Goal: Task Accomplishment & Management: Manage account settings

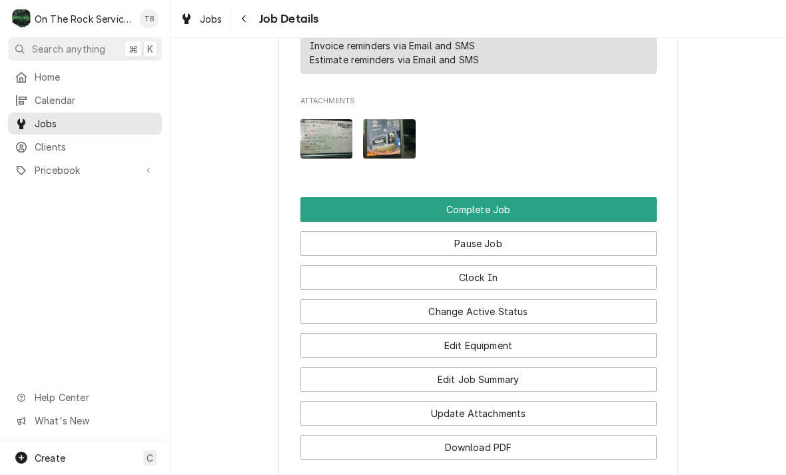
scroll to position [1609, 0]
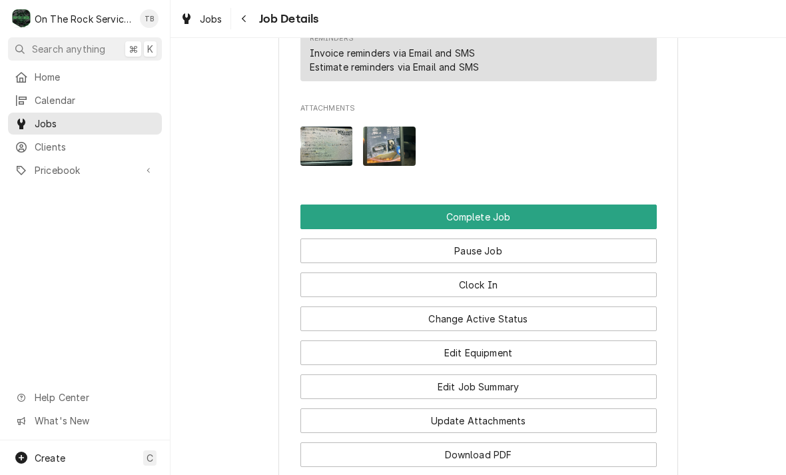
click at [322, 127] on img "Attachments" at bounding box center [326, 146] width 53 height 39
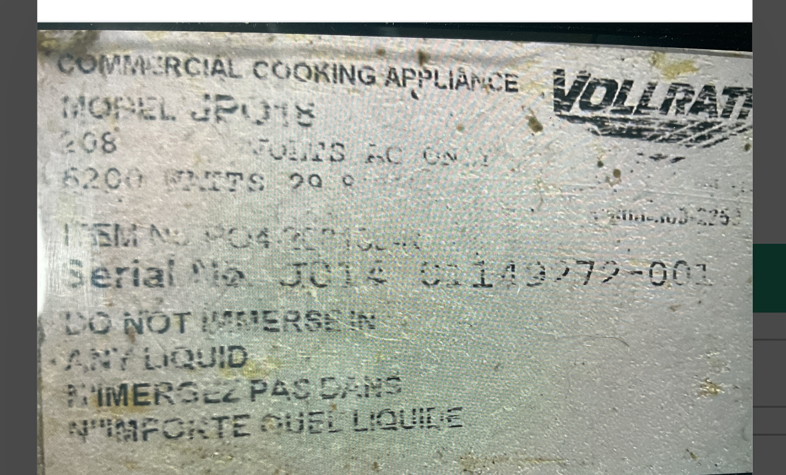
click at [265, 125] on img at bounding box center [393, 221] width 256 height 192
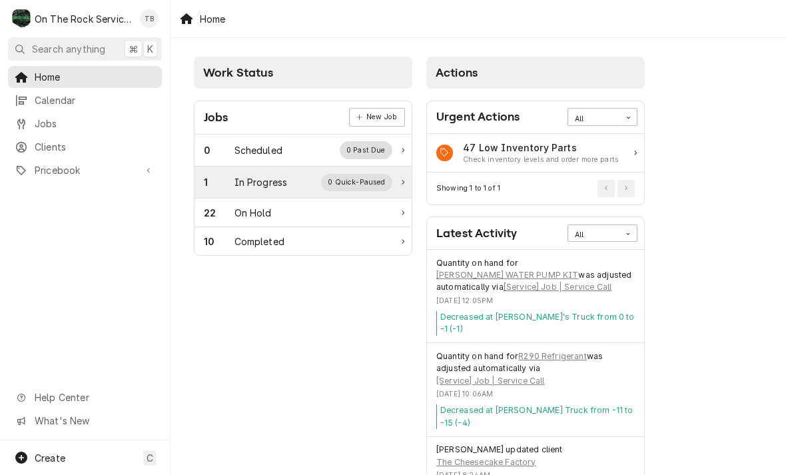
click at [275, 182] on div "In Progress" at bounding box center [261, 182] width 53 height 14
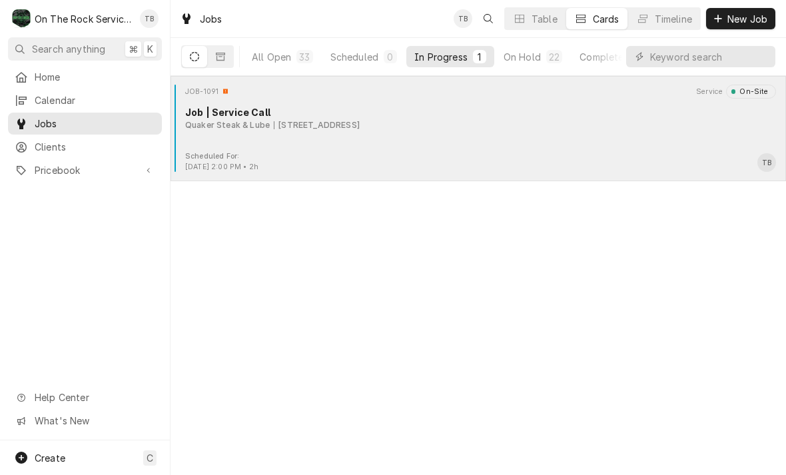
click at [384, 140] on div "JOB-1091 Service On-Site Job | Service Call Quaker Steak & Lube 10 Chrome Dr, G…" at bounding box center [478, 118] width 605 height 67
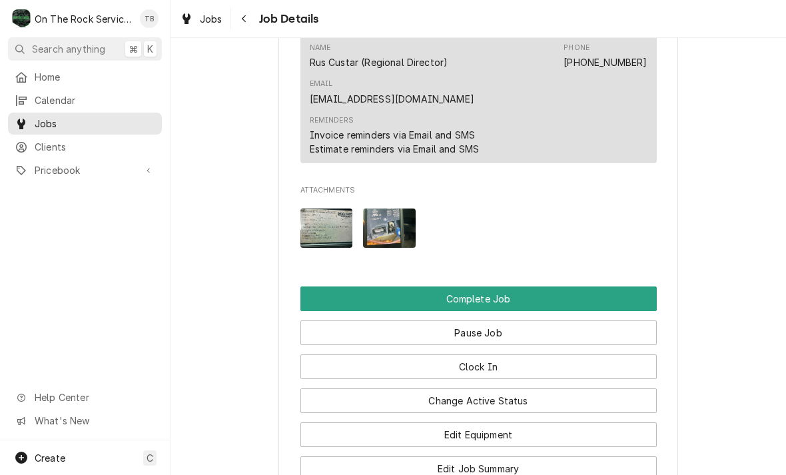
scroll to position [1560, 0]
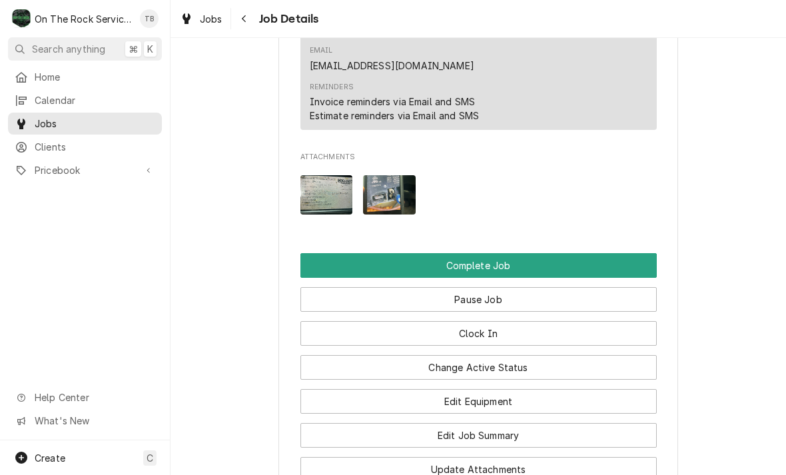
click at [330, 175] on img "Attachments" at bounding box center [326, 194] width 53 height 39
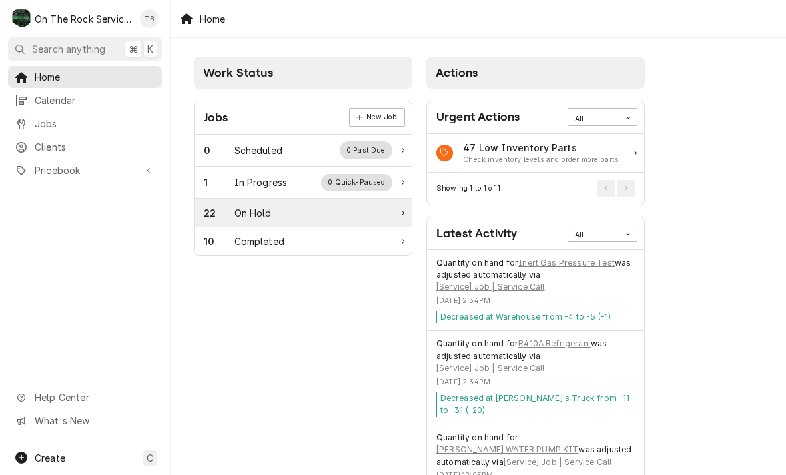
click at [281, 199] on div "22 On Hold" at bounding box center [303, 213] width 217 height 29
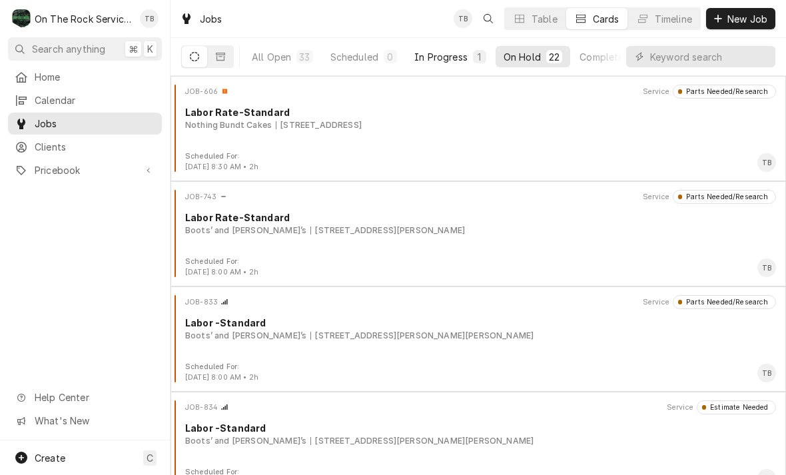
click at [444, 63] on button "In Progress 1" at bounding box center [450, 56] width 88 height 21
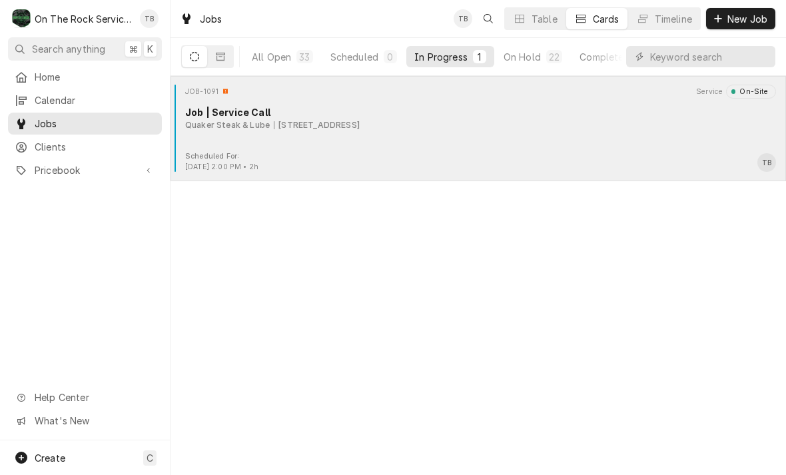
click at [342, 145] on div "JOB-1091 Service On-Site Job | Service Call Quaker Steak & Lube 10 Chrome Dr, G…" at bounding box center [478, 118] width 605 height 67
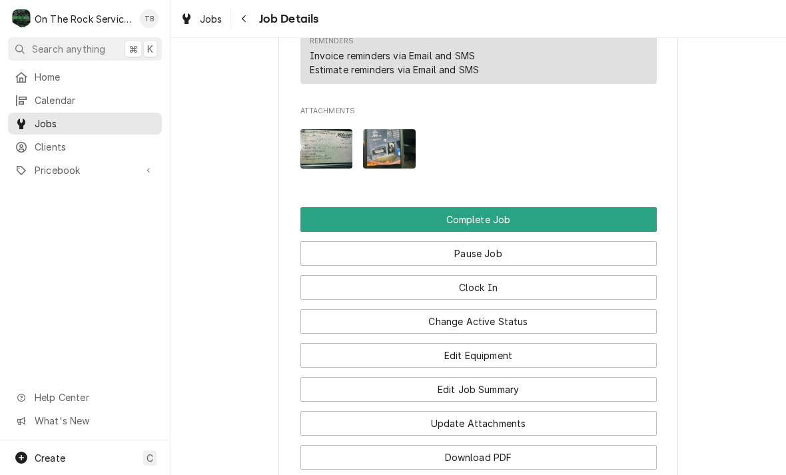
scroll to position [1608, 0]
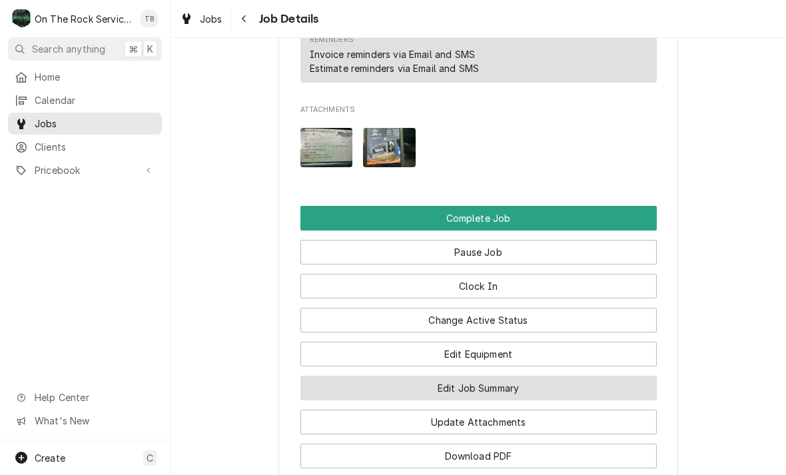
click at [513, 376] on button "Edit Job Summary" at bounding box center [478, 388] width 356 height 25
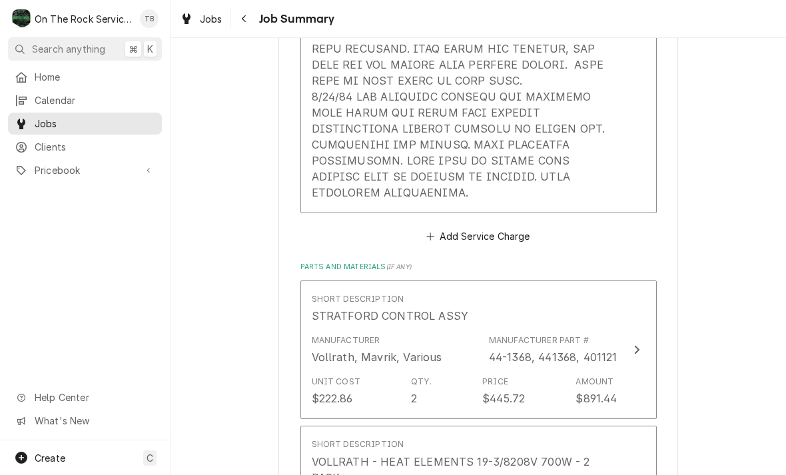
scroll to position [934, 0]
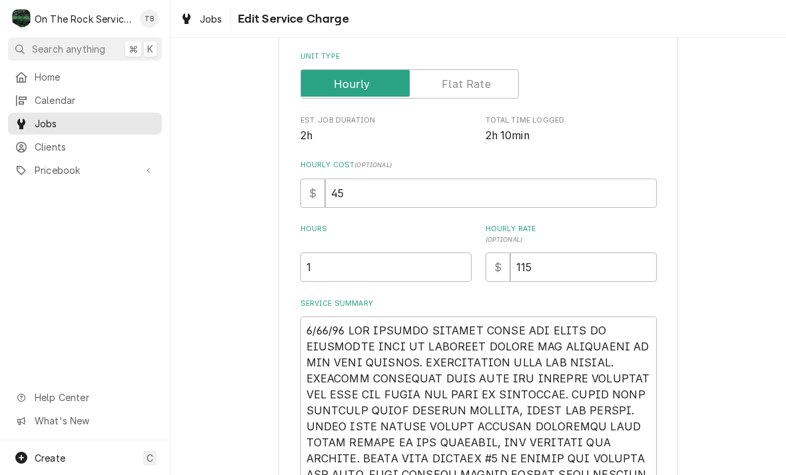
type textarea "x"
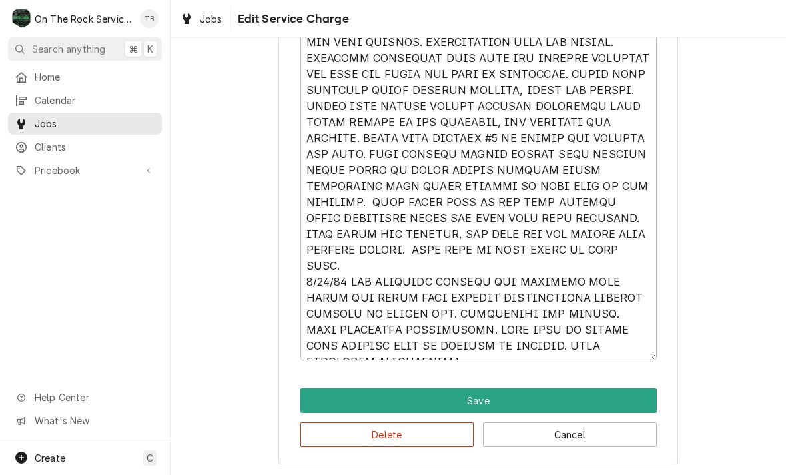
scroll to position [558, 0]
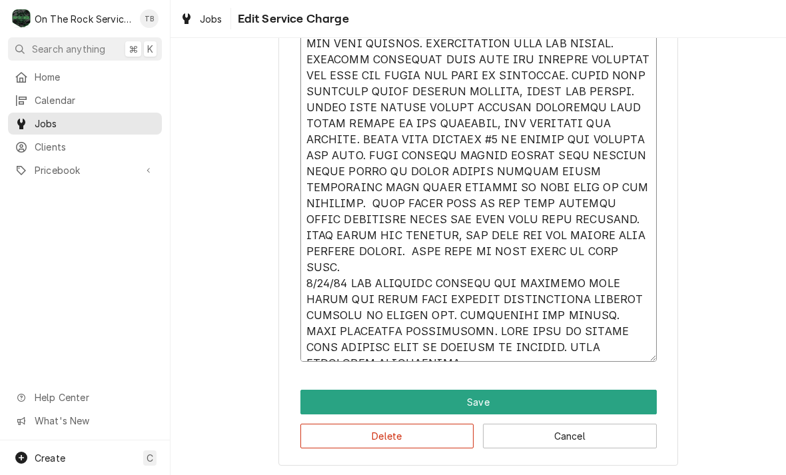
click at [409, 354] on textarea "Service Summary" at bounding box center [478, 179] width 356 height 364
type textarea "9/22/25 TMB PROVIDE SERVICE PARTS AND LABOR TO DETERMINE THAT ON CONVEYOR MELTE…"
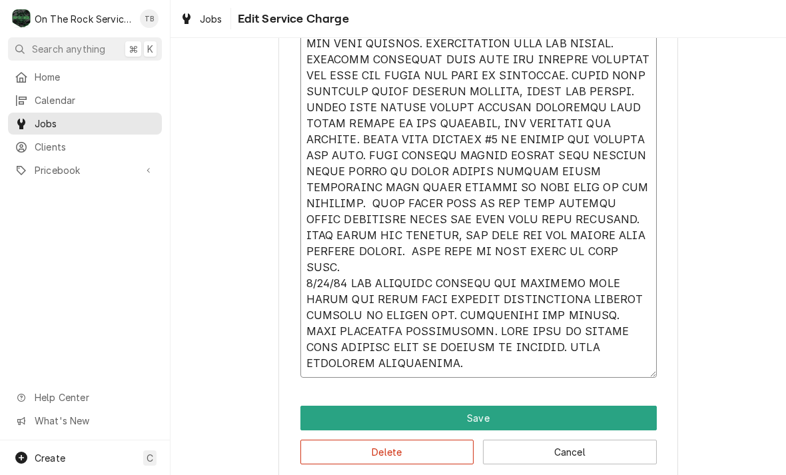
type textarea "x"
type textarea "9/22/25 TMB PROVIDE SERVICE PARTS AND LABOR TO DETERMINE THAT ON CONVEYOR MELTE…"
type textarea "x"
type textarea "9/22/25 TMB PROVIDE SERVICE PARTS AND LABOR TO DETERMINE THAT ON CONVEYOR MELTE…"
type textarea "x"
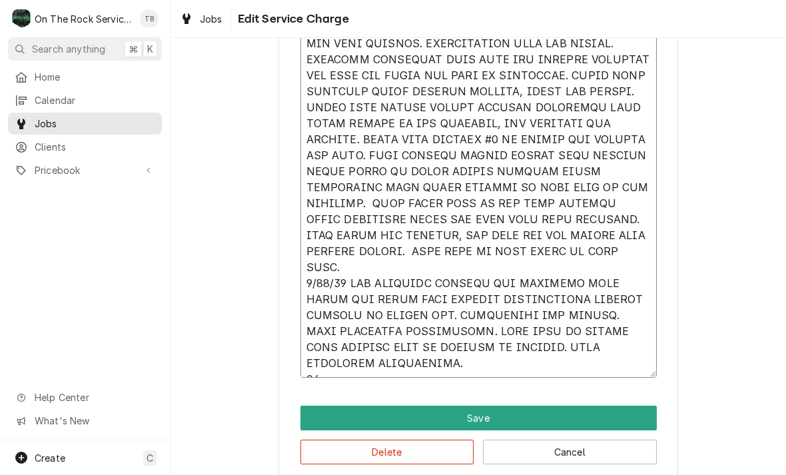
type textarea "9/22/25 TMB PROVIDE SERVICE PARTS AND LABOR TO DETERMINE THAT ON CONVEYOR MELTE…"
type textarea "x"
type textarea "9/22/25 TMB PROVIDE SERVICE PARTS AND LABOR TO DETERMINE THAT ON CONVEYOR MELTE…"
type textarea "x"
type textarea "9/22/25 TMB PROVIDE SERVICE PARTS AND LABOR TO DETERMINE THAT ON CONVEYOR MELTE…"
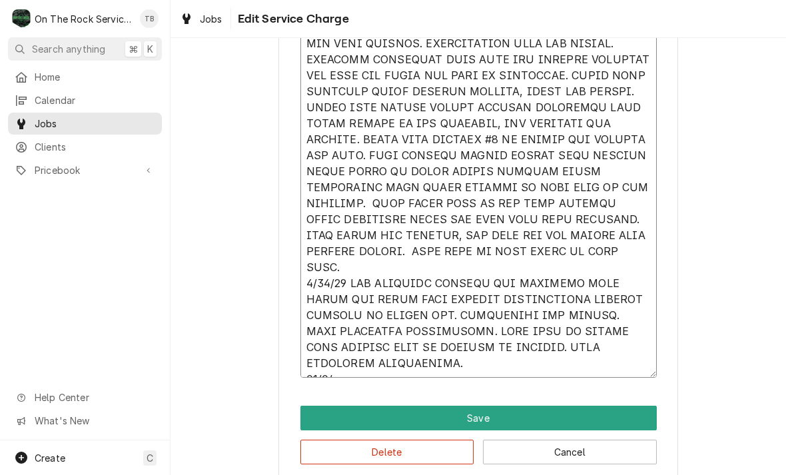
type textarea "x"
type textarea "9/22/25 TMB PROVIDE SERVICE PARTS AND LABOR TO DETERMINE THAT ON CONVEYOR MELTE…"
type textarea "x"
type textarea "9/22/25 TMB PROVIDE SERVICE PARTS AND LABOR TO DETERMINE THAT ON CONVEYOR MELTE…"
type textarea "x"
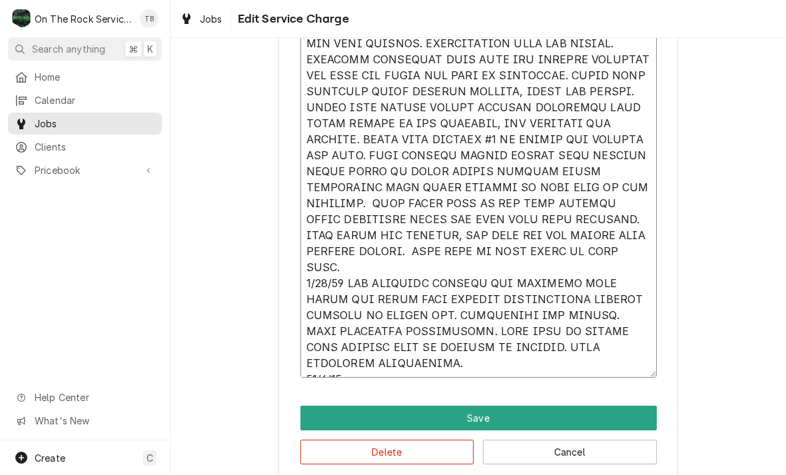
type textarea "9/22/25 TMB PROVIDE SERVICE PARTS AND LABOR TO DETERMINE THAT ON CONVEYOR MELTE…"
type textarea "x"
type textarea "9/22/25 TMB PROVIDE SERVICE PARTS AND LABOR TO DETERMINE THAT ON CONVEYOR MELTE…"
type textarea "x"
type textarea "9/22/25 TMB PROVIDE SERVICE PARTS AND LABOR TO DETERMINE THAT ON CONVEYOR MELTE…"
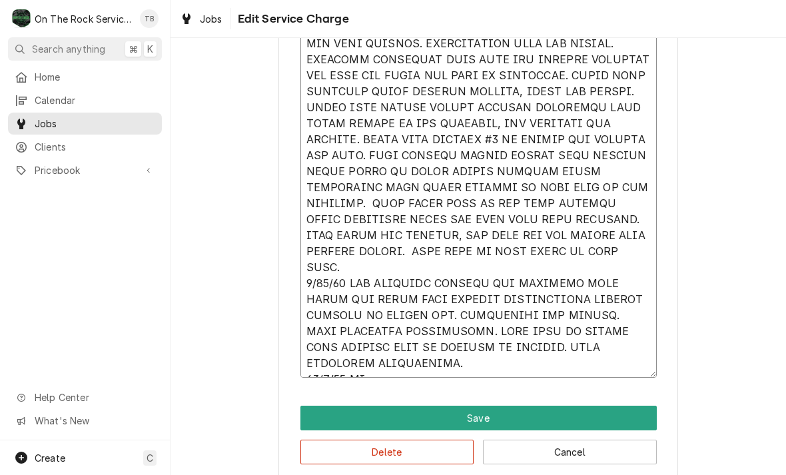
type textarea "x"
type textarea "9/22/25 TMB PROVIDE SERVICE PARTS AND LABOR TO DETERMINE THAT ON CONVEYOR MELTE…"
type textarea "x"
type textarea "9/22/25 TMB PROVIDE SERVICE PARTS AND LABOR TO DETERMINE THAT ON CONVEYOR MELTE…"
type textarea "x"
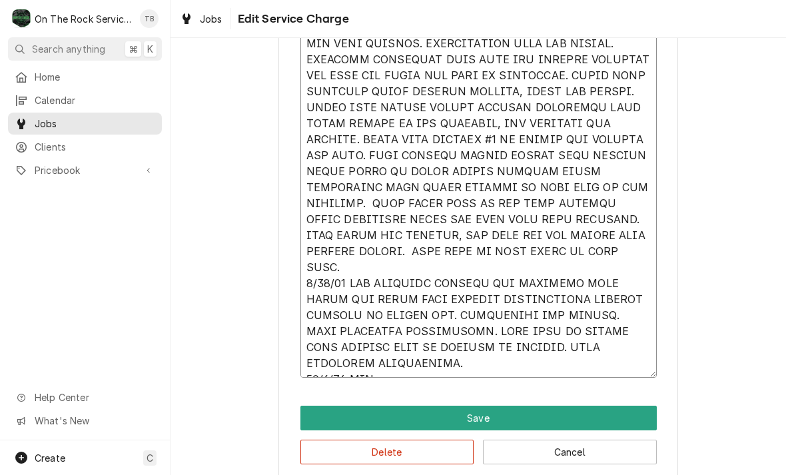
type textarea "9/22/25 TMB PROVIDE SERVICE PARTS AND LABOR TO DETERMINE THAT ON CONVEYOR MELTE…"
type textarea "x"
type textarea "9/22/25 TMB PROVIDE SERVICE PARTS AND LABOR TO DETERMINE THAT ON CONVEYOR MELTE…"
type textarea "x"
type textarea "9/22/25 TMB PROVIDE SERVICE PARTS AND LABOR TO DETERMINE THAT ON CONVEYOR MELTE…"
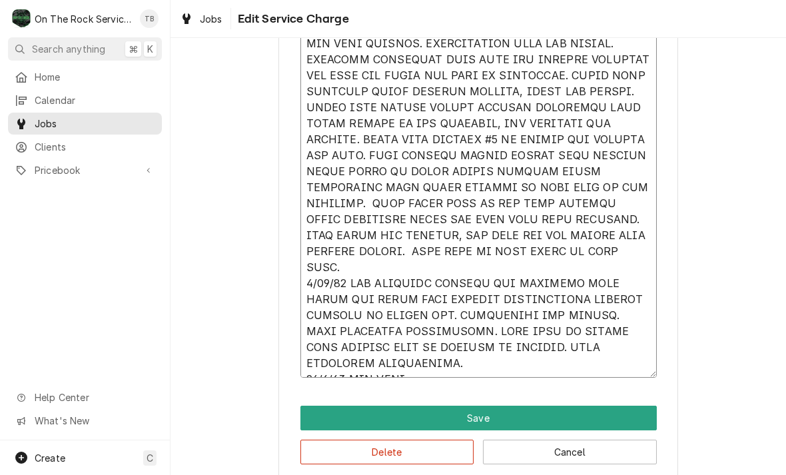
type textarea "x"
type textarea "9/22/25 TMB PROVIDE SERVICE PARTS AND LABOR TO DETERMINE THAT ON CONVEYOR MELTE…"
type textarea "x"
type textarea "9/22/25 TMB PROVIDE SERVICE PARTS AND LABOR TO DETERMINE THAT ON CONVEYOR MELTE…"
type textarea "x"
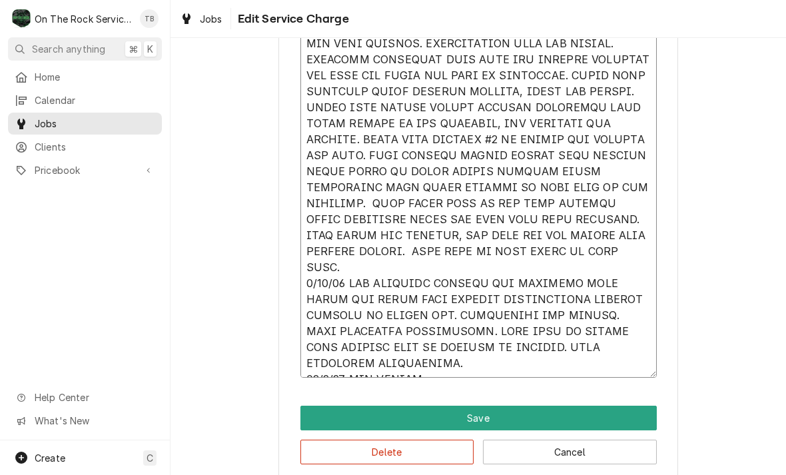
type textarea "9/22/25 TMB PROVIDE SERVICE PARTS AND LABOR TO DETERMINE THAT ON CONVEYOR MELTE…"
type textarea "x"
type textarea "9/22/25 TMB PROVIDE SERVICE PARTS AND LABOR TO DETERMINE THAT ON CONVEYOR MELTE…"
type textarea "x"
type textarea "9/22/25 TMB PROVIDE SERVICE PARTS AND LABOR TO DETERMINE THAT ON CONVEYOR MELTE…"
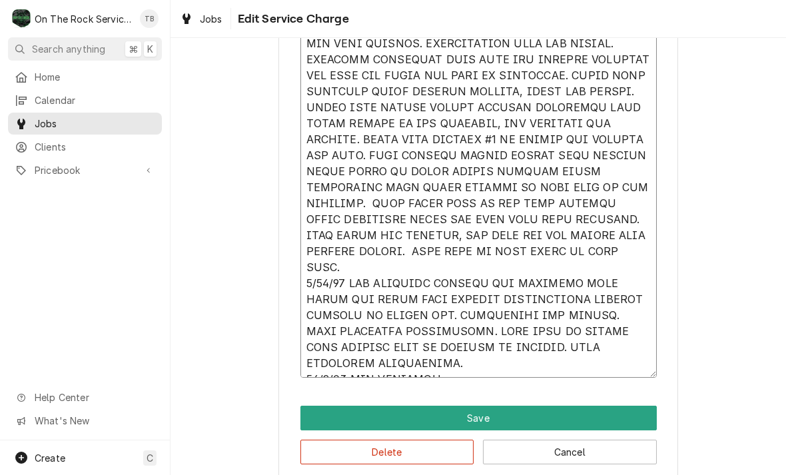
type textarea "x"
type textarea "9/22/25 TMB PROVIDE SERVICE PARTS AND LABOR TO DETERMINE THAT ON CONVEYOR MELTE…"
type textarea "x"
type textarea "9/22/25 TMB PROVIDE SERVICE PARTS AND LABOR TO DETERMINE THAT ON CONVEYOR MELTE…"
type textarea "x"
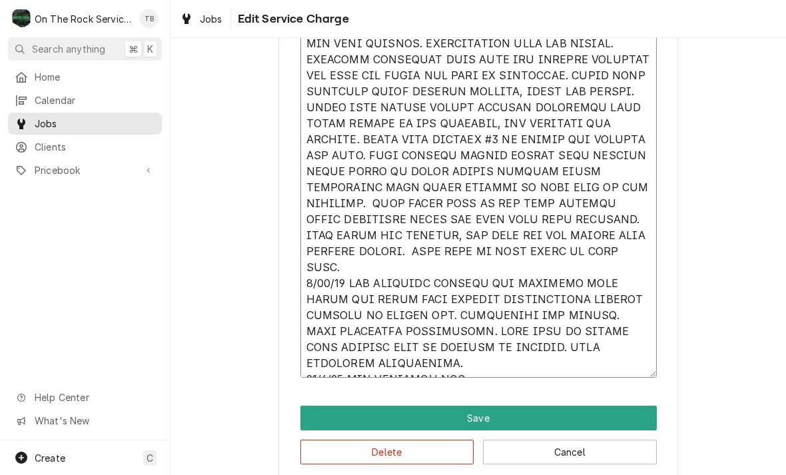
type textarea "9/22/25 TMB PROVIDE SERVICE PARTS AND LABOR TO DETERMINE THAT ON CONVEYOR MELTE…"
type textarea "x"
type textarea "9/22/25 TMB PROVIDE SERVICE PARTS AND LABOR TO DETERMINE THAT ON CONVEYOR MELTE…"
type textarea "x"
type textarea "9/22/25 TMB PROVIDE SERVICE PARTS AND LABOR TO DETERMINE THAT ON CONVEYOR MELTE…"
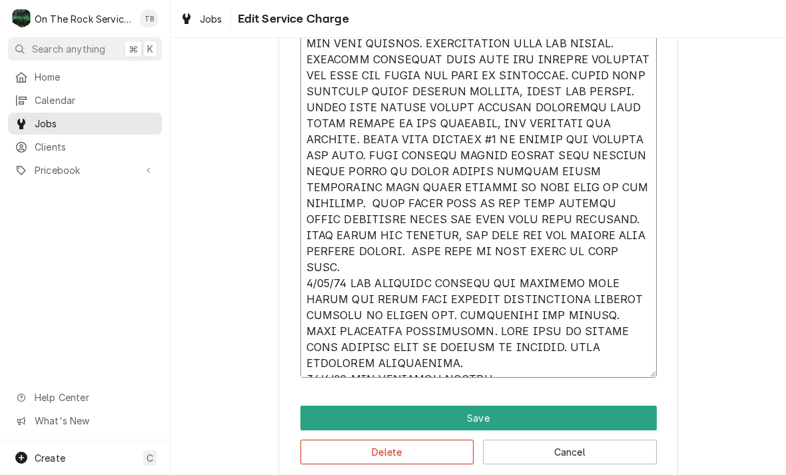
type textarea "x"
type textarea "9/22/25 TMB PROVIDE SERVICE PARTS AND LABOR TO DETERMINE THAT ON CONVEYOR MELTE…"
type textarea "x"
type textarea "9/22/25 TMB PROVIDE SERVICE PARTS AND LABOR TO DETERMINE THAT ON CONVEYOR MELTE…"
type textarea "x"
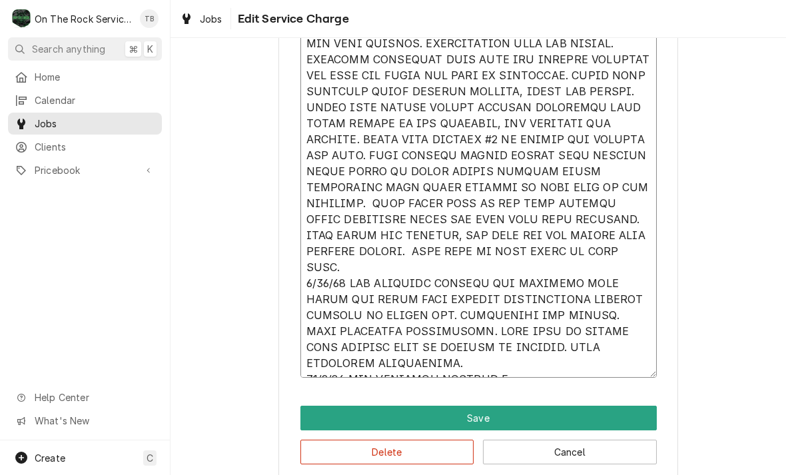
type textarea "9/22/25 TMB PROVIDE SERVICE PARTS AND LABOR TO DETERMINE THAT ON CONVEYOR MELTE…"
type textarea "x"
type textarea "9/22/25 TMB PROVIDE SERVICE PARTS AND LABOR TO DETERMINE THAT ON CONVEYOR MELTE…"
type textarea "x"
type textarea "9/22/25 TMB PROVIDE SERVICE PARTS AND LABOR TO DETERMINE THAT ON CONVEYOR MELTE…"
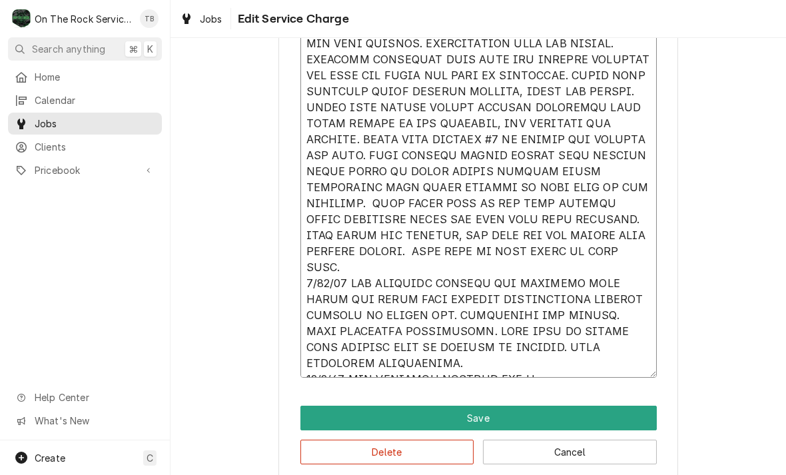
type textarea "x"
type textarea "9/22/25 TMB PROVIDE SERVICE PARTS AND LABOR TO DETERMINE THAT ON CONVEYOR MELTE…"
type textarea "x"
type textarea "9/22/25 TMB PROVIDE SERVICE PARTS AND LABOR TO DETERMINE THAT ON CONVEYOR MELTE…"
type textarea "x"
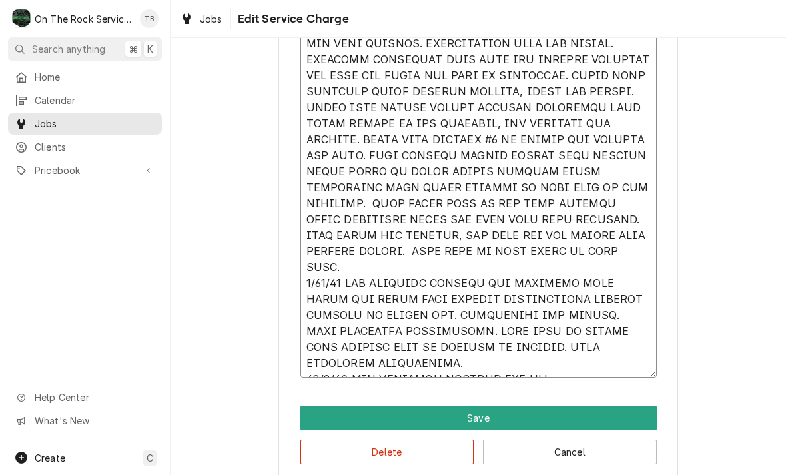
type textarea "9/22/25 TMB PROVIDE SERVICE PARTS AND LABOR TO DETERMINE THAT ON CONVEYOR MELTE…"
type textarea "x"
type textarea "9/22/25 TMB PROVIDE SERVICE PARTS AND LABOR TO DETERMINE THAT ON CONVEYOR MELTE…"
type textarea "x"
type textarea "9/22/25 TMB PROVIDE SERVICE PARTS AND LABOR TO DETERMINE THAT ON CONVEYOR MELTE…"
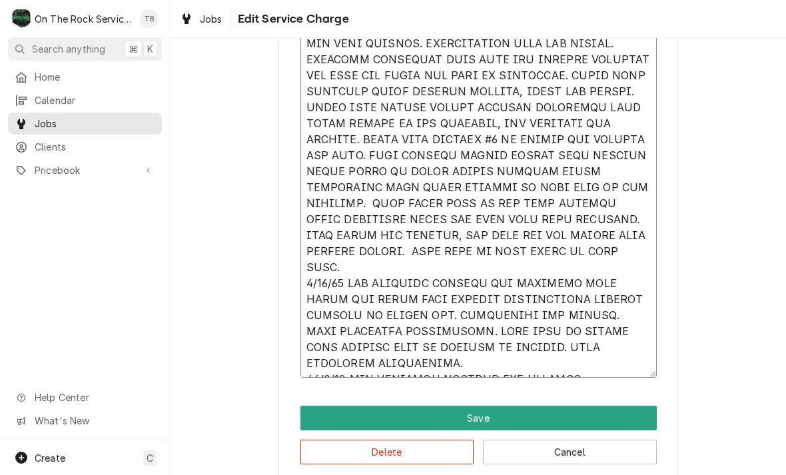
type textarea "x"
type textarea "9/22/25 TMB PROVIDE SERVICE PARTS AND LABOR TO DETERMINE THAT ON CONVEYOR MELTE…"
type textarea "x"
type textarea "9/22/25 TMB PROVIDE SERVICE PARTS AND LABOR TO DETERMINE THAT ON CONVEYOR MELTE…"
type textarea "x"
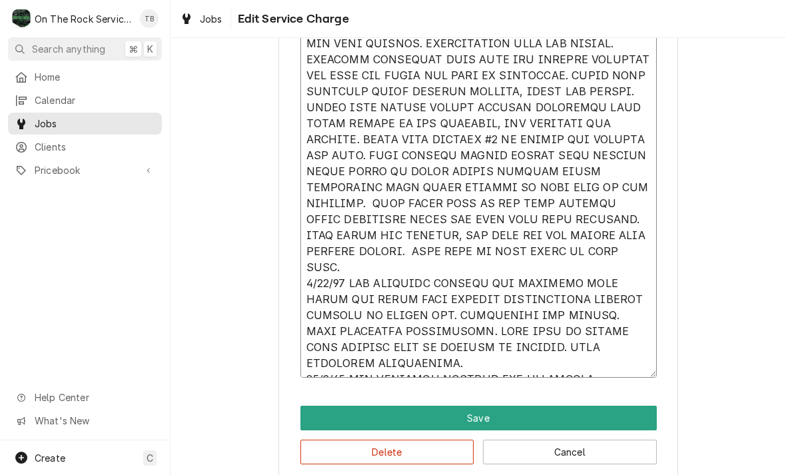
type textarea "9/22/25 TMB PROVIDE SERVICE PARTS AND LABOR TO DETERMINE THAT ON CONVEYOR MELTE…"
type textarea "x"
type textarea "9/22/25 TMB PROVIDE SERVICE PARTS AND LABOR TO DETERMINE THAT ON CONVEYOR MELTE…"
type textarea "x"
type textarea "9/22/25 TMB PROVIDE SERVICE PARTS AND LABOR TO DETERMINE THAT ON CONVEYOR MELTE…"
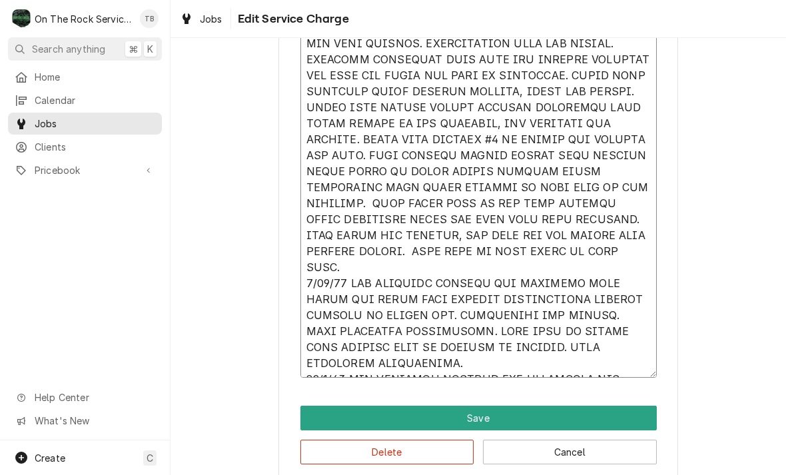
type textarea "x"
type textarea "9/22/25 TMB PROVIDE SERVICE PARTS AND LABOR TO DETERMINE THAT ON CONVEYOR MELTE…"
type textarea "x"
type textarea "9/22/25 TMB PROVIDE SERVICE PARTS AND LABOR TO DETERMINE THAT ON CONVEYOR MELTE…"
type textarea "x"
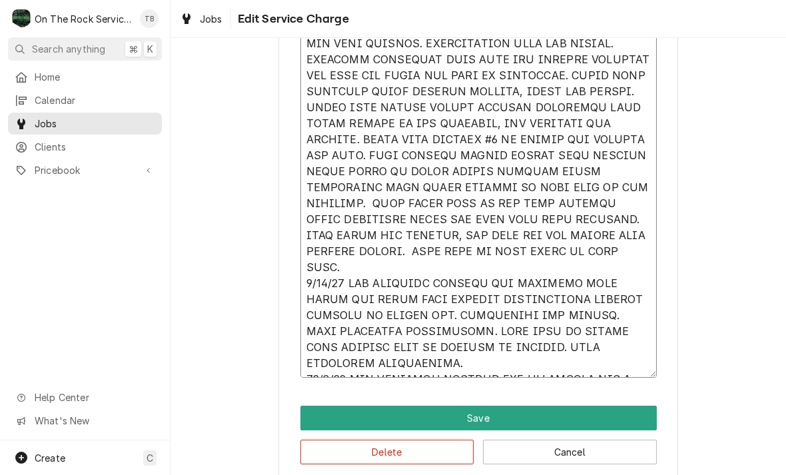
type textarea "9/22/25 TMB PROVIDE SERVICE PARTS AND LABOR TO DETERMINE THAT ON CONVEYOR MELTE…"
type textarea "x"
type textarea "9/22/25 TMB PROVIDE SERVICE PARTS AND LABOR TO DETERMINE THAT ON CONVEYOR MELTE…"
type textarea "x"
type textarea "9/22/25 TMB PROVIDE SERVICE PARTS AND LABOR TO DETERMINE THAT ON CONVEYOR MELTE…"
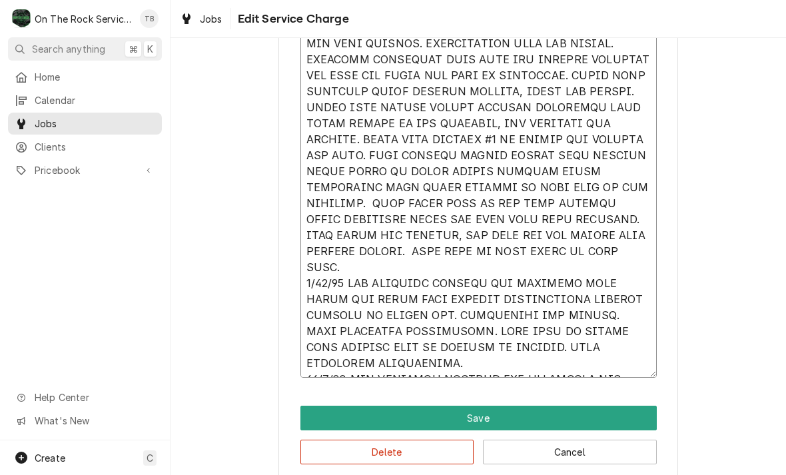
type textarea "x"
type textarea "9/22/25 TMB PROVIDE SERVICE PARTS AND LABOR TO DETERMINE THAT ON CONVEYOR MELTE…"
type textarea "x"
type textarea "9/22/25 TMB PROVIDE SERVICE PARTS AND LABOR TO DETERMINE THAT ON CONVEYOR MELTE…"
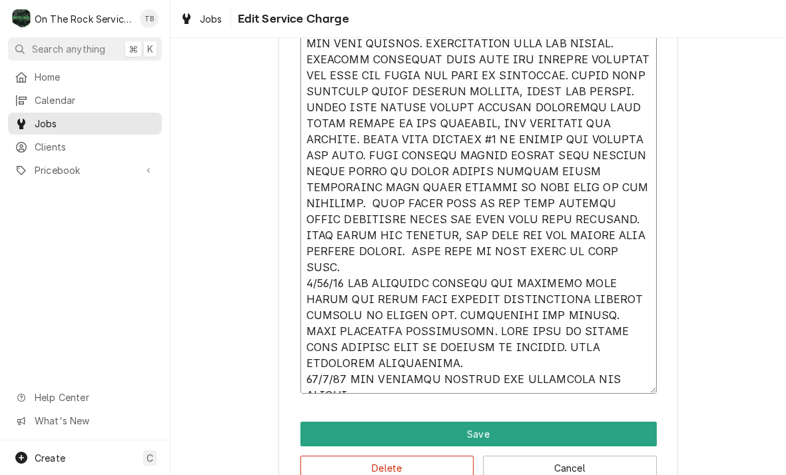
type textarea "x"
type textarea "9/22/25 TMB PROVIDE SERVICE PARTS AND LABOR TO DETERMINE THAT ON CONVEYOR MELTE…"
type textarea "x"
type textarea "9/22/25 TMB PROVIDE SERVICE PARTS AND LABOR TO DETERMINE THAT ON CONVEYOR MELTE…"
type textarea "x"
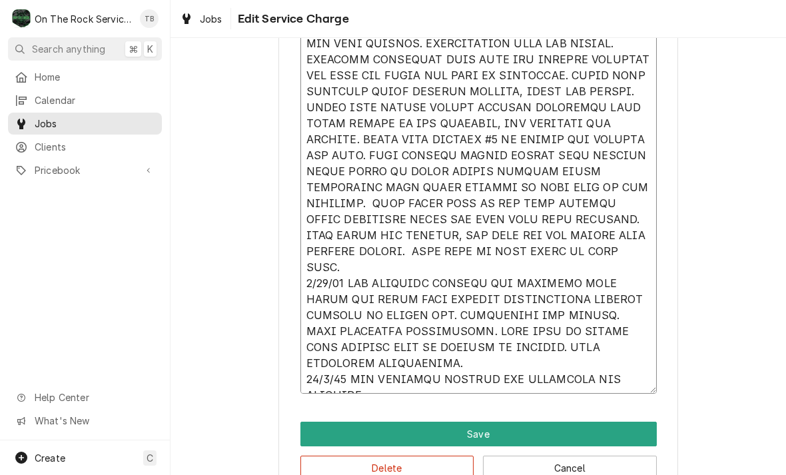
type textarea "9/22/25 TMB PROVIDE SERVICE PARTS AND LABOR TO DETERMINE THAT ON CONVEYOR MELTE…"
type textarea "x"
type textarea "9/22/25 TMB PROVIDE SERVICE PARTS AND LABOR TO DETERMINE THAT ON CONVEYOR MELTE…"
type textarea "x"
type textarea "9/22/25 TMB PROVIDE SERVICE PARTS AND LABOR TO DETERMINE THAT ON CONVEYOR MELTE…"
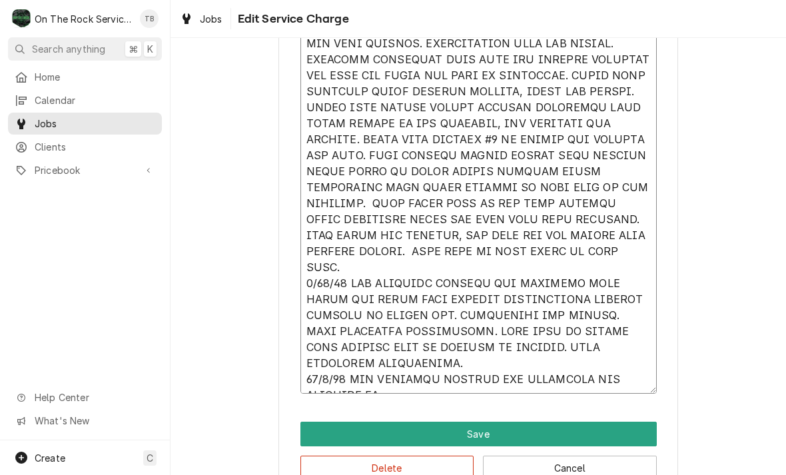
type textarea "x"
type textarea "9/22/25 TMB PROVIDE SERVICE PARTS AND LABOR TO DETERMINE THAT ON CONVEYOR MELTE…"
type textarea "x"
type textarea "9/22/25 TMB PROVIDE SERVICE PARTS AND LABOR TO DETERMINE THAT ON CONVEYOR MELTE…"
type textarea "x"
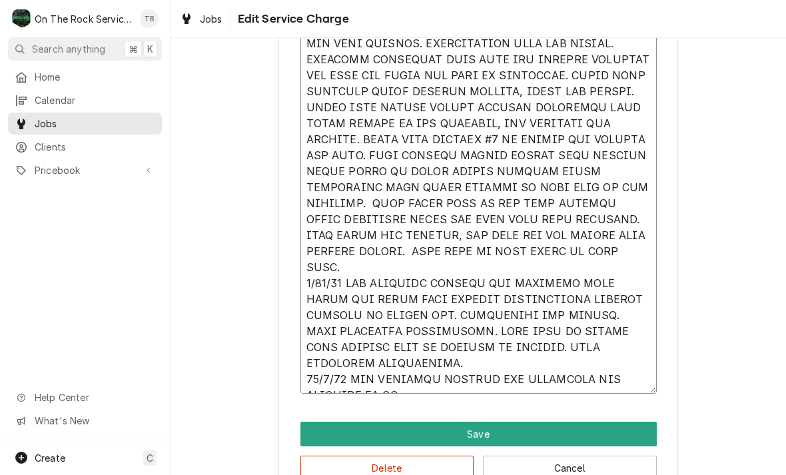
type textarea "9/22/25 TMB PROVIDE SERVICE PARTS AND LABOR TO DETERMINE THAT ON CONVEYOR MELTE…"
type textarea "x"
type textarea "9/22/25 TMB PROVIDE SERVICE PARTS AND LABOR TO DETERMINE THAT ON CONVEYOR MELTE…"
type textarea "x"
type textarea "9/22/25 TMB PROVIDE SERVICE PARTS AND LABOR TO DETERMINE THAT ON CONVEYOR MELTE…"
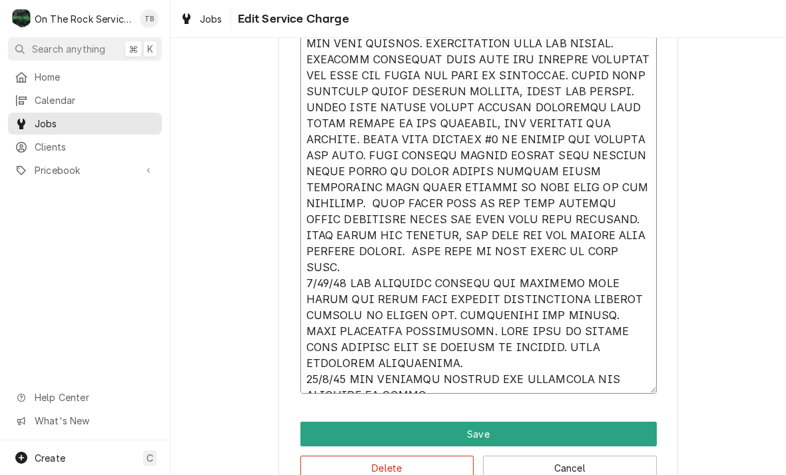
type textarea "x"
type textarea "9/22/25 TMB PROVIDE SERVICE PARTS AND LABOR TO DETERMINE THAT ON CONVEYOR MELTE…"
type textarea "x"
type textarea "9/22/25 TMB PROVIDE SERVICE PARTS AND LABOR TO DETERMINE THAT ON CONVEYOR MELTE…"
type textarea "x"
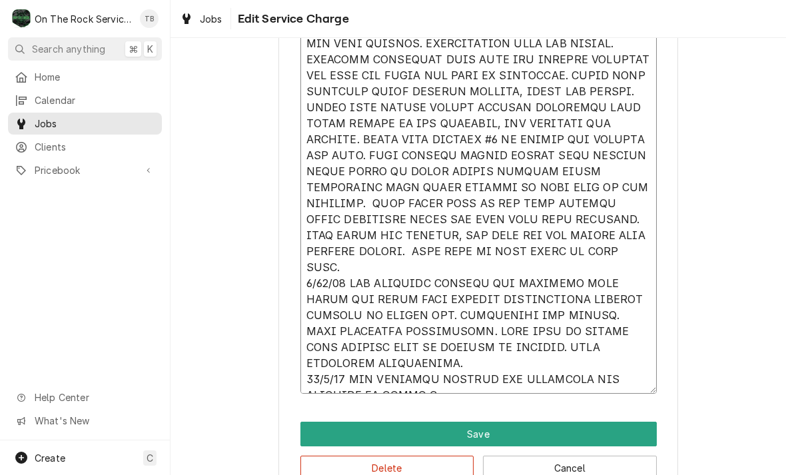
type textarea "9/22/25 TMB PROVIDE SERVICE PARTS AND LABOR TO DETERMINE THAT ON CONVEYOR MELTE…"
type textarea "x"
type textarea "9/22/25 TMB PROVIDE SERVICE PARTS AND LABOR TO DETERMINE THAT ON CONVEYOR MELTE…"
type textarea "x"
type textarea "9/22/25 TMB PROVIDE SERVICE PARTS AND LABOR TO DETERMINE THAT ON CONVEYOR MELTE…"
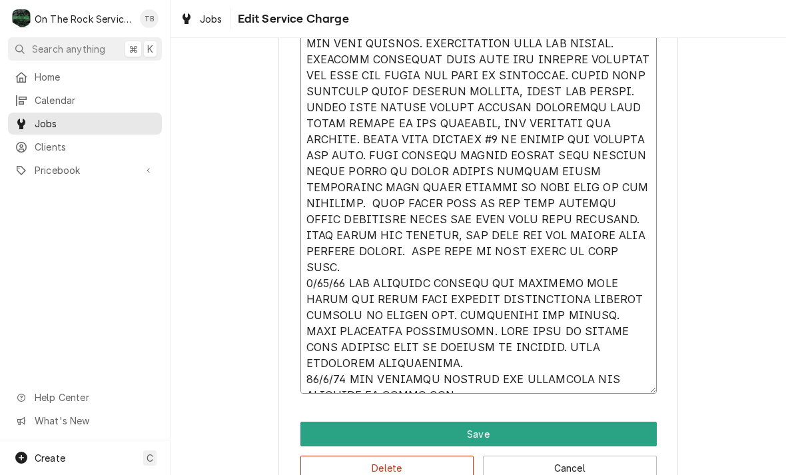
type textarea "x"
type textarea "9/22/25 TMB PROVIDE SERVICE PARTS AND LABOR TO DETERMINE THAT ON CONVEYOR MELTE…"
type textarea "x"
type textarea "9/22/25 TMB PROVIDE SERVICE PARTS AND LABOR TO DETERMINE THAT ON CONVEYOR MELTE…"
type textarea "x"
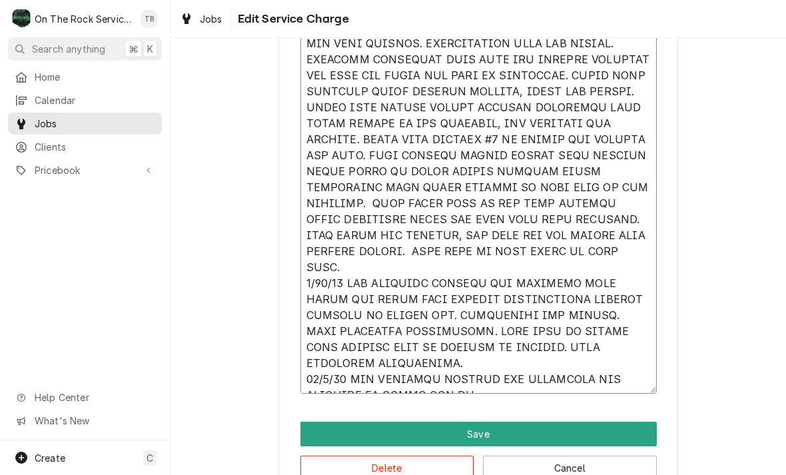
type textarea "9/22/25 TMB PROVIDE SERVICE PARTS AND LABOR TO DETERMINE THAT ON CONVEYOR MELTE…"
type textarea "x"
type textarea "9/22/25 TMB PROVIDE SERVICE PARTS AND LABOR TO DETERMINE THAT ON CONVEYOR MELTE…"
type textarea "x"
type textarea "9/22/25 TMB PROVIDE SERVICE PARTS AND LABOR TO DETERMINE THAT ON CONVEYOR MELTE…"
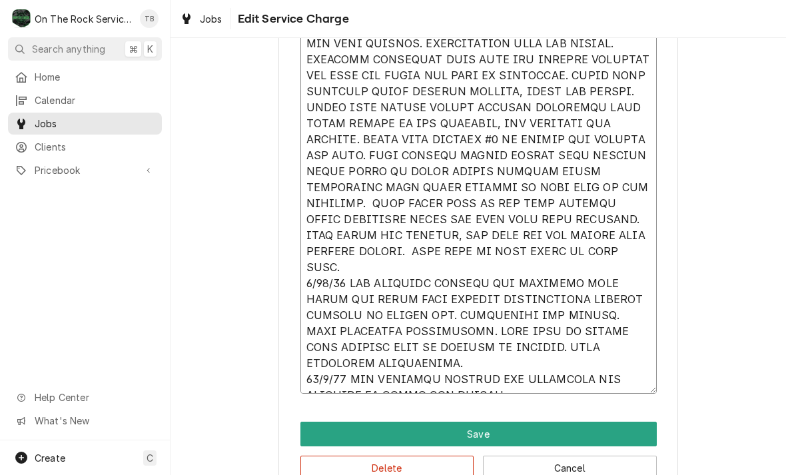
type textarea "x"
type textarea "9/22/25 TMB PROVIDE SERVICE PARTS AND LABOR TO DETERMINE THAT ON CONVEYOR MELTE…"
type textarea "x"
type textarea "9/22/25 TMB PROVIDE SERVICE PARTS AND LABOR TO DETERMINE THAT ON CONVEYOR MELTE…"
type textarea "x"
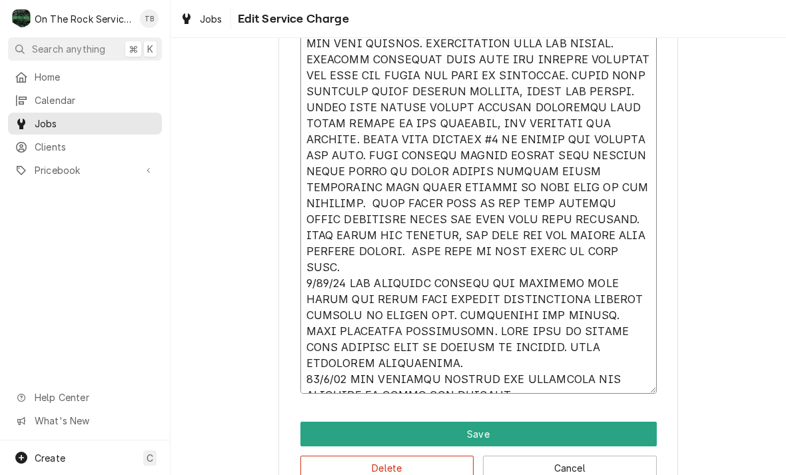
type textarea "9/22/25 TMB PROVIDE SERVICE PARTS AND LABOR TO DETERMINE THAT ON CONVEYOR MELTE…"
type textarea "x"
type textarea "9/22/25 TMB PROVIDE SERVICE PARTS AND LABOR TO DETERMINE THAT ON CONVEYOR MELTE…"
type textarea "x"
type textarea "9/22/25 TMB PROVIDE SERVICE PARTS AND LABOR TO DETERMINE THAT ON CONVEYOR MELTE…"
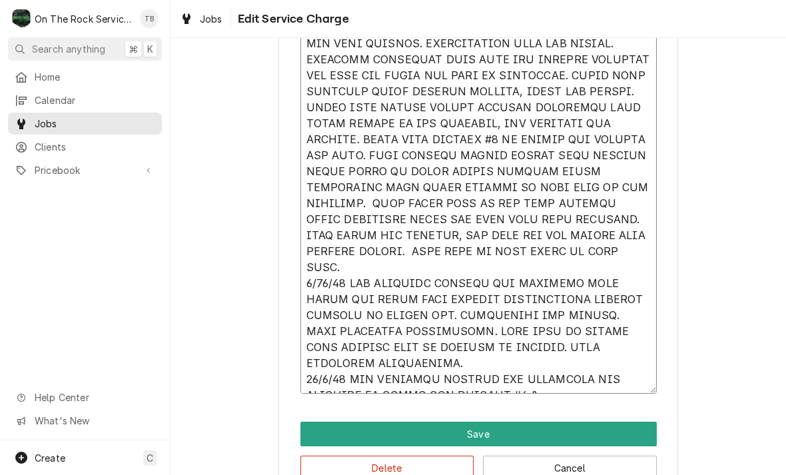
type textarea "x"
type textarea "9/22/25 TMB PROVIDE SERVICE PARTS AND LABOR TO DETERMINE THAT ON CONVEYOR MELTE…"
type textarea "x"
type textarea "9/22/25 TMB PROVIDE SERVICE PARTS AND LABOR TO DETERMINE THAT ON CONVEYOR MELTE…"
type textarea "x"
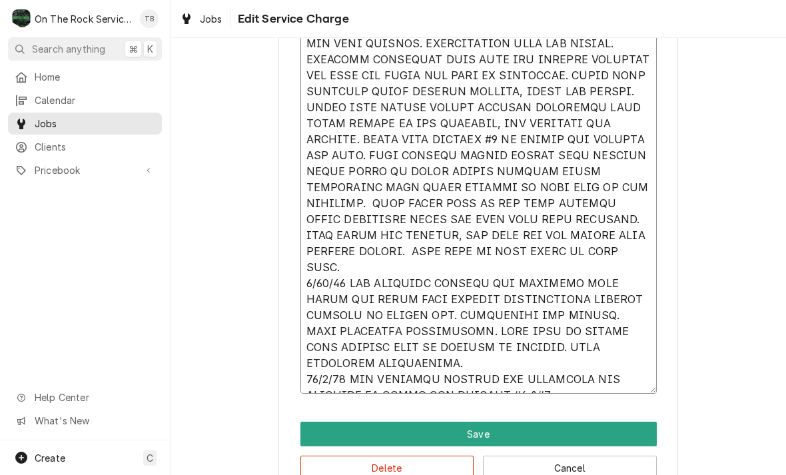
type textarea "9/22/25 TMB PROVIDE SERVICE PARTS AND LABOR TO DETERMINE THAT ON CONVEYOR MELTE…"
type textarea "x"
type textarea "9/22/25 TMB PROVIDE SERVICE PARTS AND LABOR TO DETERMINE THAT ON CONVEYOR MELTE…"
type textarea "x"
type textarea "9/22/25 TMB PROVIDE SERVICE PARTS AND LABOR TO DETERMINE THAT ON CONVEYOR MELTE…"
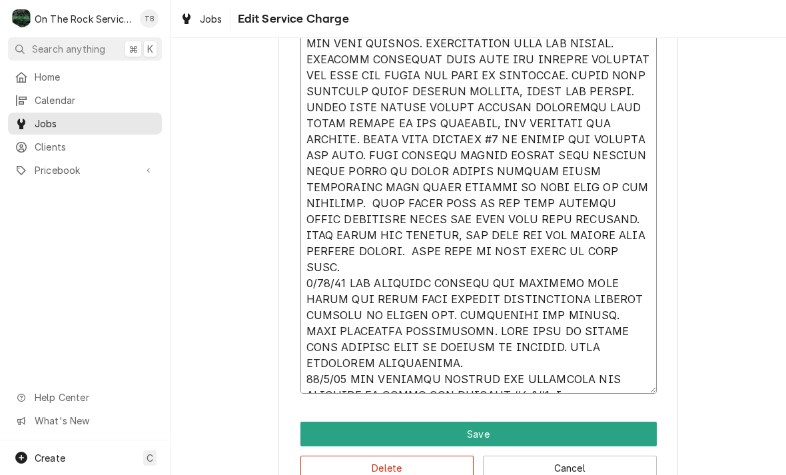
type textarea "x"
type textarea "9/22/25 TMB PROVIDE SERVICE PARTS AND LABOR TO DETERMINE THAT ON CONVEYOR MELTE…"
type textarea "x"
type textarea "9/22/25 TMB PROVIDE SERVICE PARTS AND LABOR TO DETERMINE THAT ON CONVEYOR MELTE…"
type textarea "x"
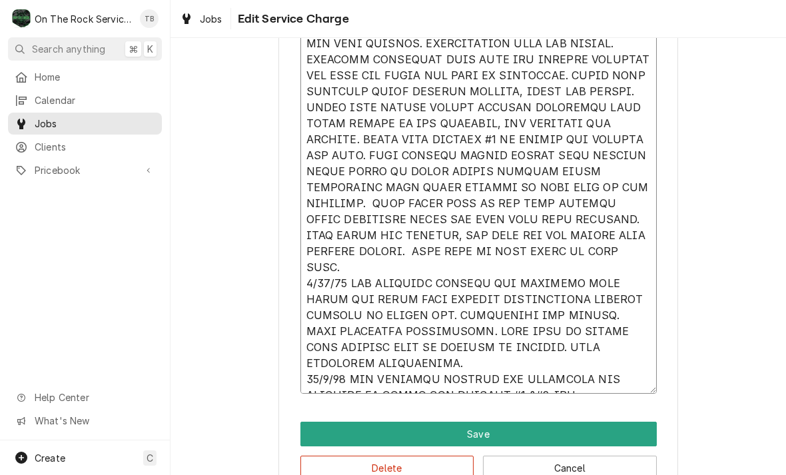
type textarea "9/22/25 TMB PROVIDE SERVICE PARTS AND LABOR TO DETERMINE THAT ON CONVEYOR MELTE…"
type textarea "x"
type textarea "9/22/25 TMB PROVIDE SERVICE PARTS AND LABOR TO DETERMINE THAT ON CONVEYOR MELTE…"
type textarea "x"
type textarea "9/22/25 TMB PROVIDE SERVICE PARTS AND LABOR TO DETERMINE THAT ON CONVEYOR MELTE…"
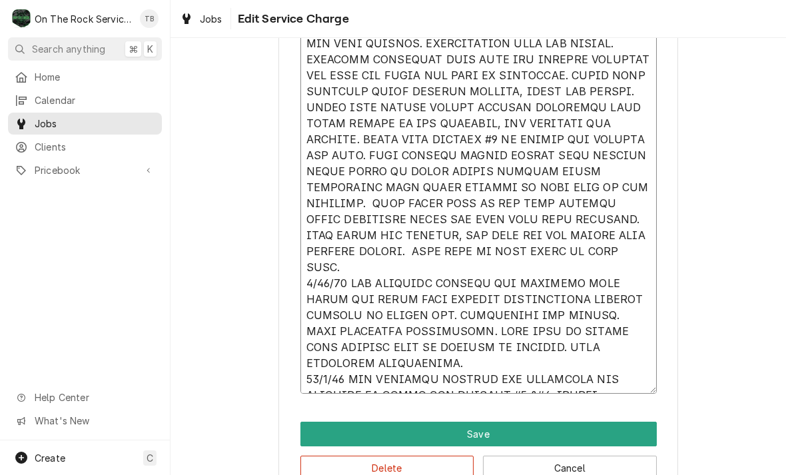
type textarea "x"
type textarea "9/22/25 TMB PROVIDE SERVICE PARTS AND LABOR TO DETERMINE THAT ON CONVEYOR MELTE…"
type textarea "x"
type textarea "9/22/25 TMB PROVIDE SERVICE PARTS AND LABOR TO DETERMINE THAT ON CONVEYOR MELTE…"
type textarea "x"
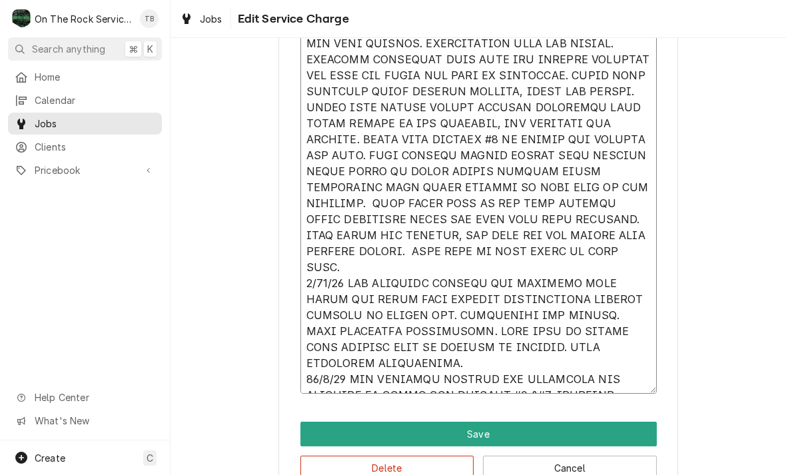
type textarea "9/22/25 TMB PROVIDE SERVICE PARTS AND LABOR TO DETERMINE THAT ON CONVEYOR MELTE…"
type textarea "x"
type textarea "9/22/25 TMB PROVIDE SERVICE PARTS AND LABOR TO DETERMINE THAT ON CONVEYOR MELTE…"
type textarea "x"
type textarea "9/22/25 TMB PROVIDE SERVICE PARTS AND LABOR TO DETERMINE THAT ON CONVEYOR MELTE…"
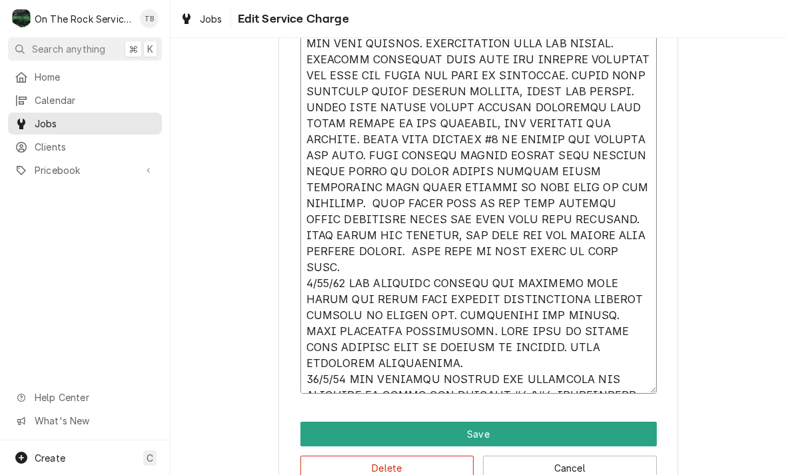
type textarea "x"
type textarea "9/22/25 TMB PROVIDE SERVICE PARTS AND LABOR TO DETERMINE THAT ON CONVEYOR MELTE…"
type textarea "x"
type textarea "9/22/25 TMB PROVIDE SERVICE PARTS AND LABOR TO DETERMINE THAT ON CONVEYOR MELTE…"
type textarea "x"
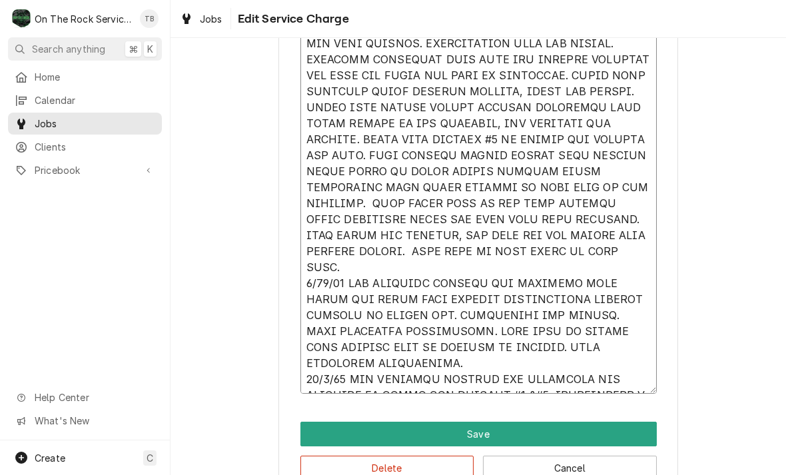
type textarea "9/22/25 TMB PROVIDE SERVICE PARTS AND LABOR TO DETERMINE THAT ON CONVEYOR MELTE…"
type textarea "x"
type textarea "9/22/25 TMB PROVIDE SERVICE PARTS AND LABOR TO DETERMINE THAT ON CONVEYOR MELTE…"
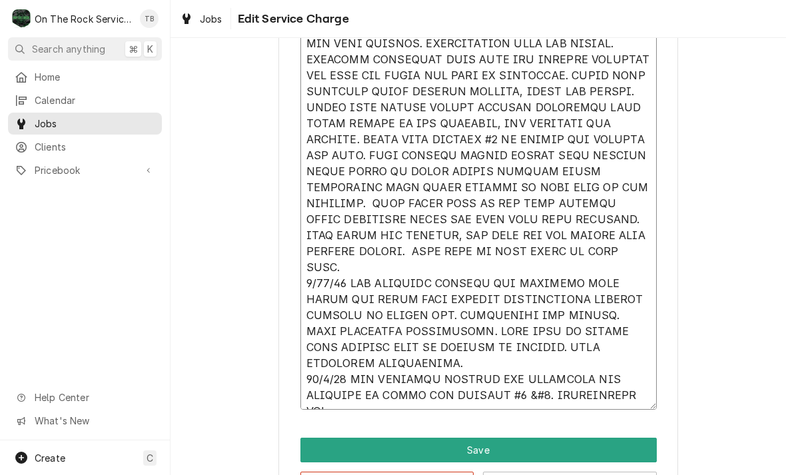
type textarea "x"
type textarea "9/22/25 TMB PROVIDE SERVICE PARTS AND LABOR TO DETERMINE THAT ON CONVEYOR MELTE…"
type textarea "x"
type textarea "9/22/25 TMB PROVIDE SERVICE PARTS AND LABOR TO DETERMINE THAT ON CONVEYOR MELTE…"
type textarea "x"
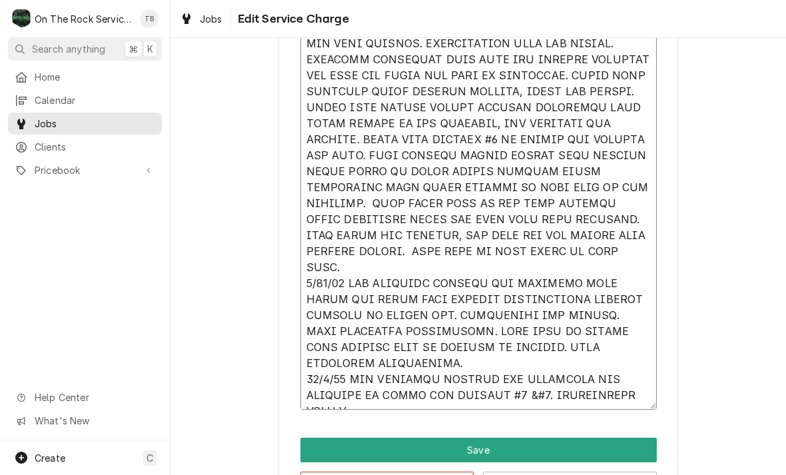
type textarea "9/22/25 TMB PROVIDE SERVICE PARTS AND LABOR TO DETERMINE THAT ON CONVEYOR MELTE…"
type textarea "x"
type textarea "9/22/25 TMB PROVIDE SERVICE PARTS AND LABOR TO DETERMINE THAT ON CONVEYOR MELTE…"
type textarea "x"
type textarea "9/22/25 TMB PROVIDE SERVICE PARTS AND LABOR TO DETERMINE THAT ON CONVEYOR MELTE…"
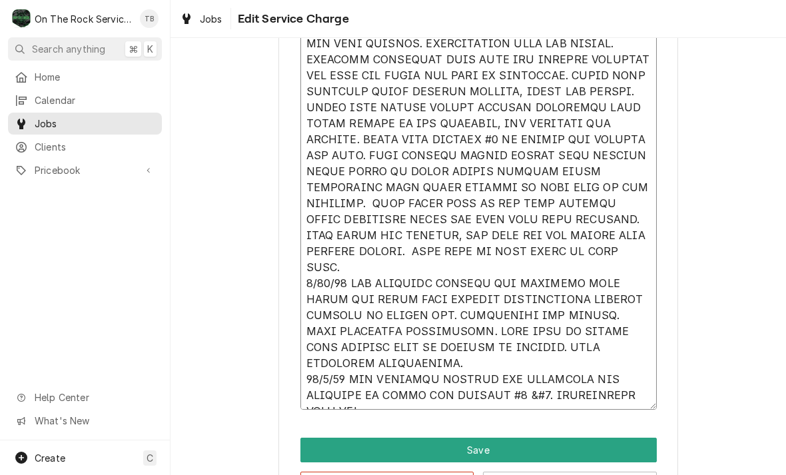
type textarea "x"
type textarea "9/22/25 TMB PROVIDE SERVICE PARTS AND LABOR TO DETERMINE THAT ON CONVEYOR MELTE…"
type textarea "x"
type textarea "9/22/25 TMB PROVIDE SERVICE PARTS AND LABOR TO DETERMINE THAT ON CONVEYOR MELTE…"
type textarea "x"
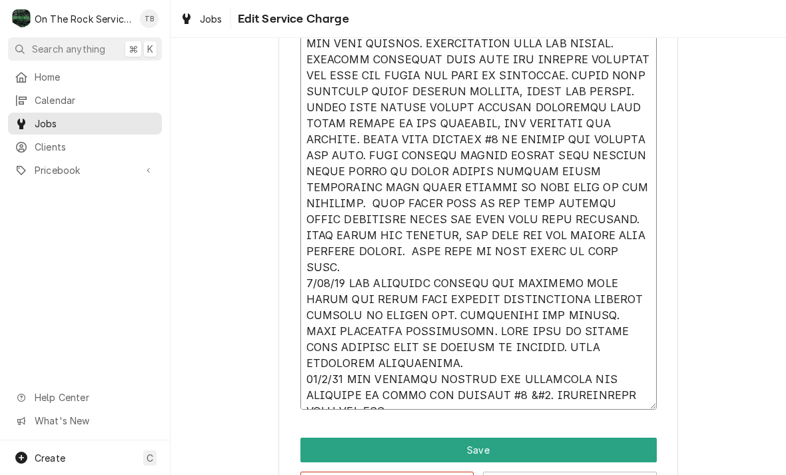
type textarea "9/22/25 TMB PROVIDE SERVICE PARTS AND LABOR TO DETERMINE THAT ON CONVEYOR MELTE…"
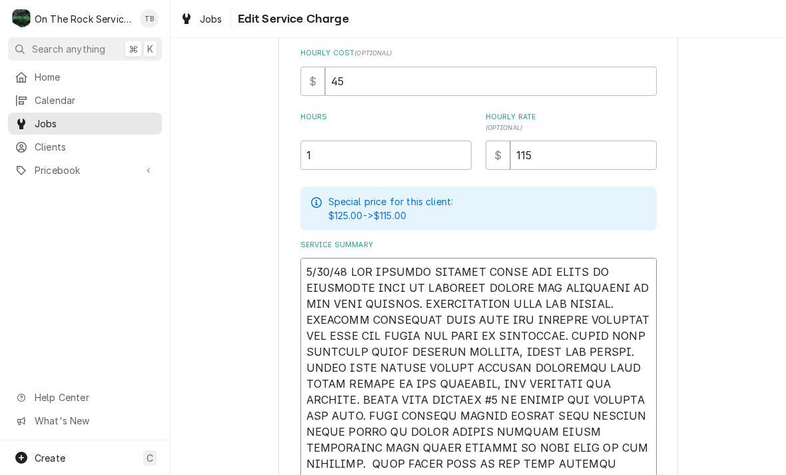
scroll to position [356, 0]
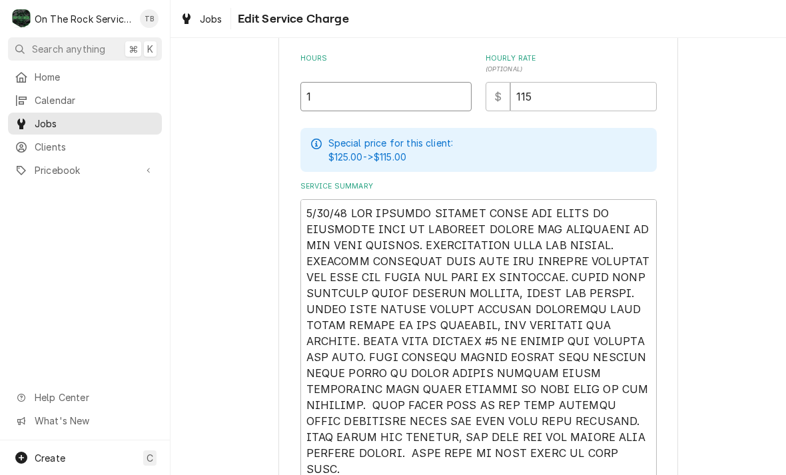
click at [344, 102] on input "1" at bounding box center [385, 96] width 171 height 29
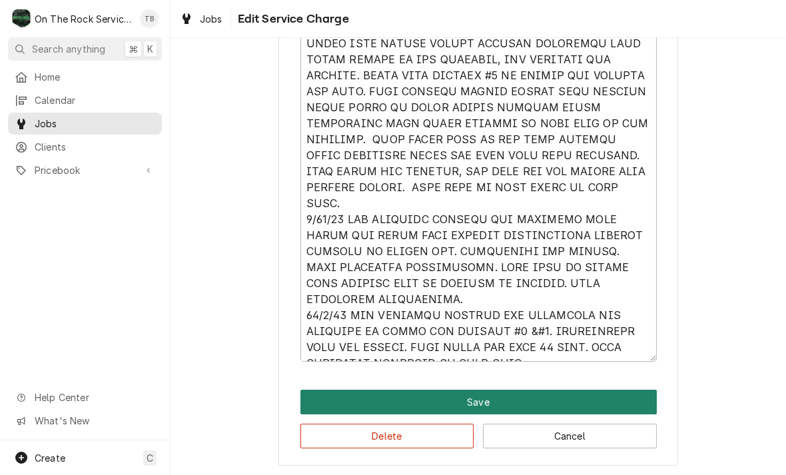
click at [497, 397] on button "Save" at bounding box center [478, 402] width 356 height 25
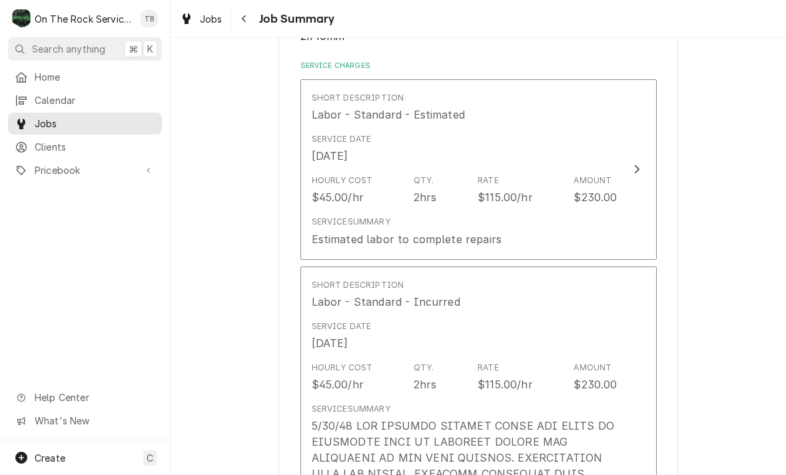
scroll to position [299, 0]
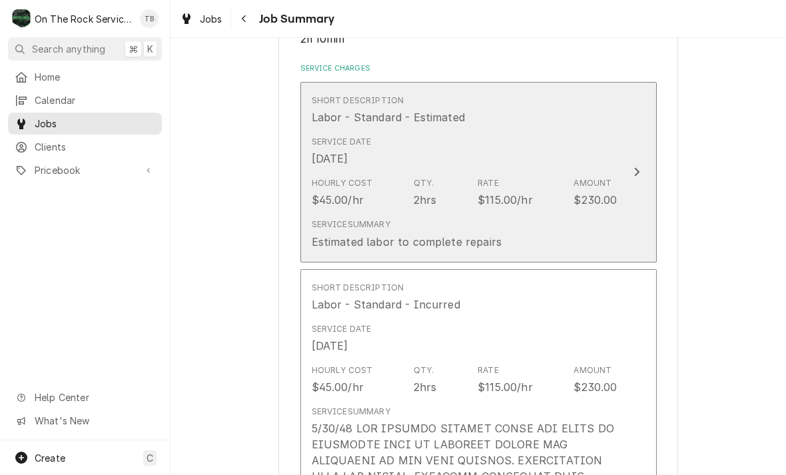
click at [544, 227] on div "Service Summary Estimated labor to complete repairs" at bounding box center [465, 233] width 306 height 41
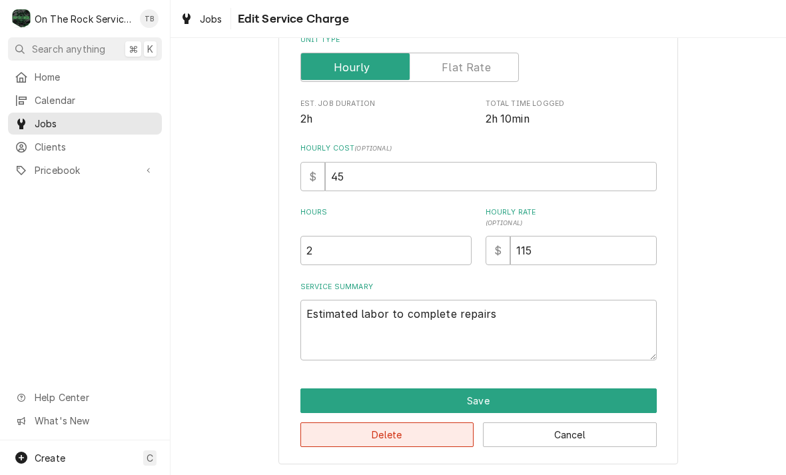
click at [425, 436] on button "Delete" at bounding box center [387, 434] width 174 height 25
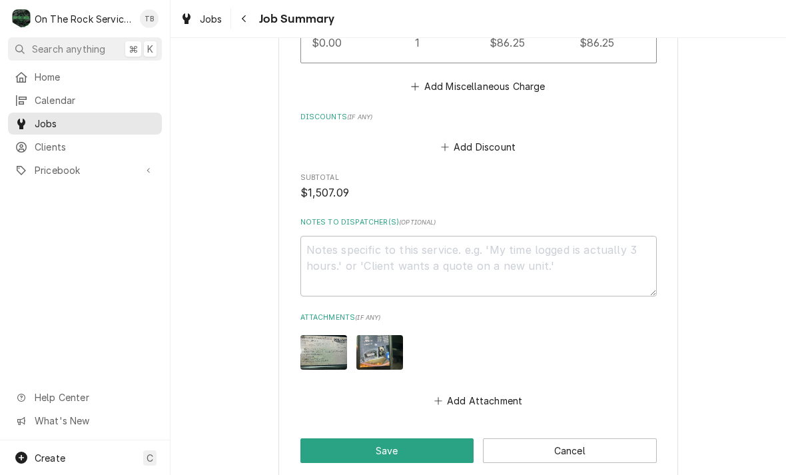
scroll to position [1636, 0]
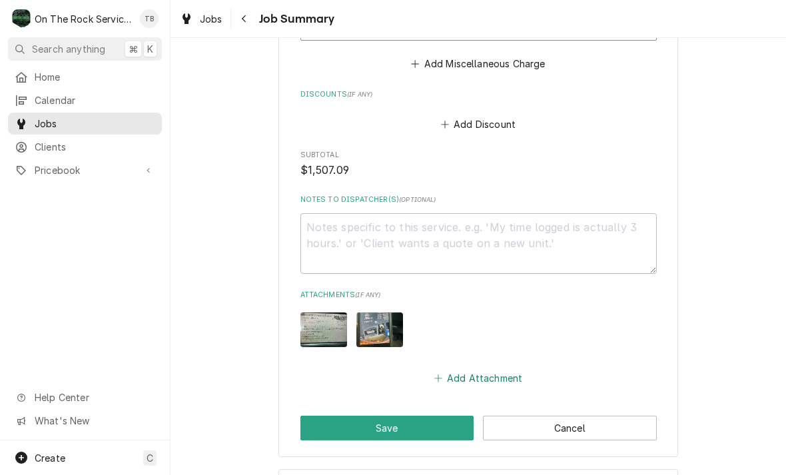
click at [492, 369] on button "Add Attachment" at bounding box center [478, 378] width 93 height 19
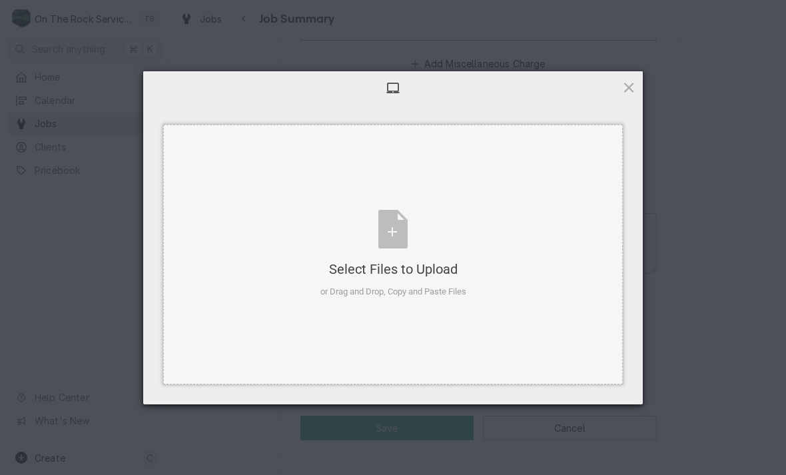
click at [389, 239] on div "Select Files to Upload or Drag and Drop, Copy and Paste Files" at bounding box center [393, 254] width 146 height 89
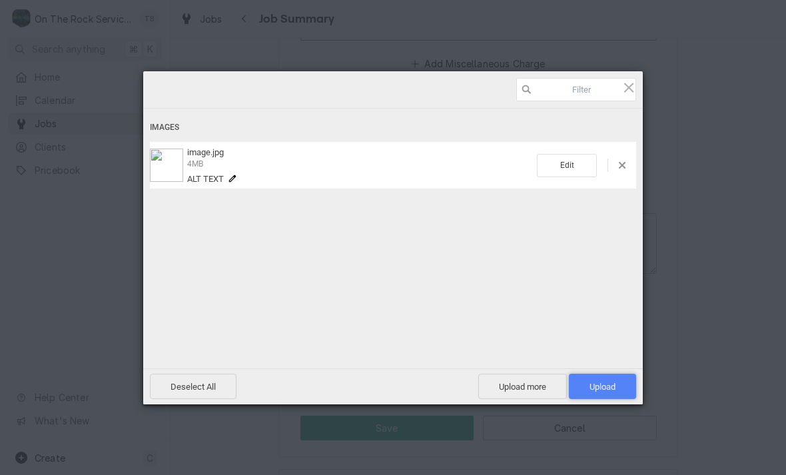
click at [602, 393] on span "Upload 1" at bounding box center [602, 386] width 67 height 25
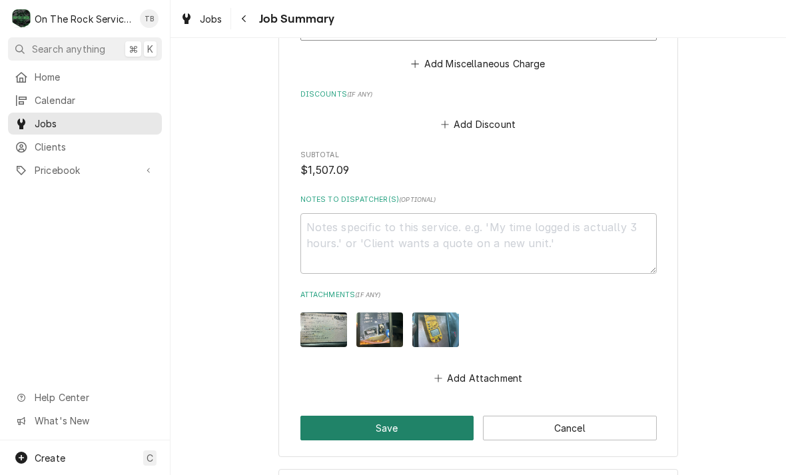
click at [430, 416] on button "Save" at bounding box center [387, 428] width 174 height 25
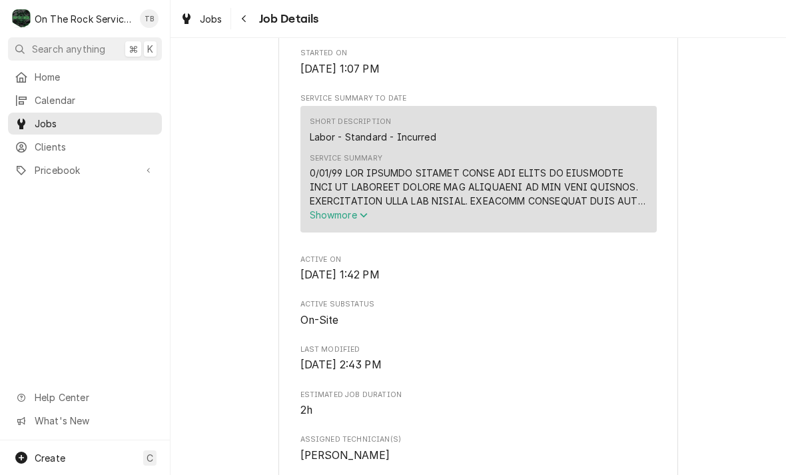
scroll to position [693, 0]
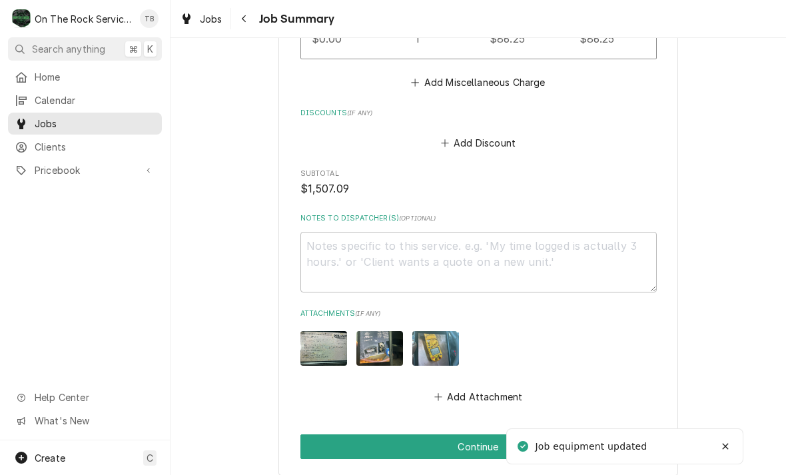
scroll to position [1618, 0]
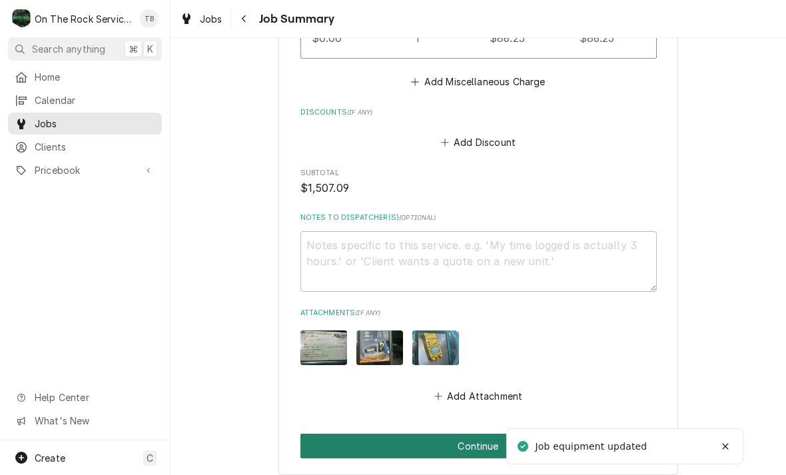
click at [543, 434] on button "Continue" at bounding box center [478, 446] width 356 height 25
type textarea "x"
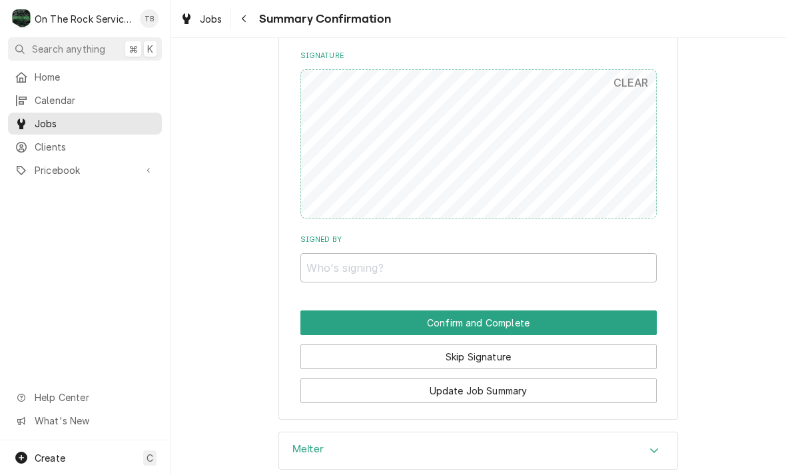
scroll to position [1468, 0]
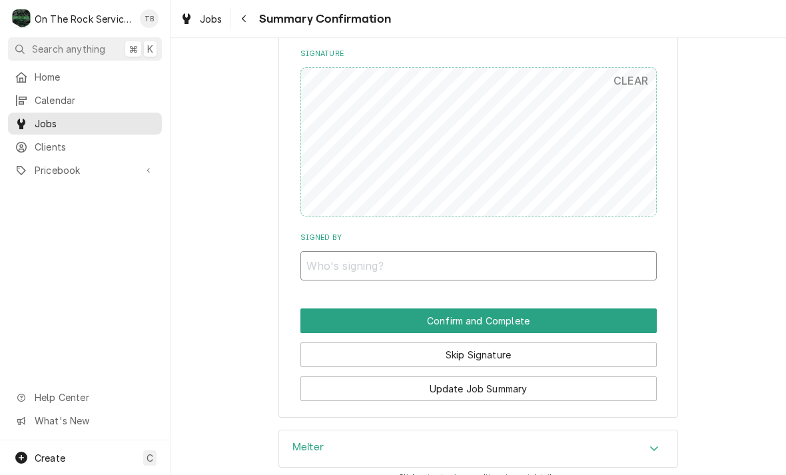
click at [475, 280] on input "Signed By" at bounding box center [478, 265] width 356 height 29
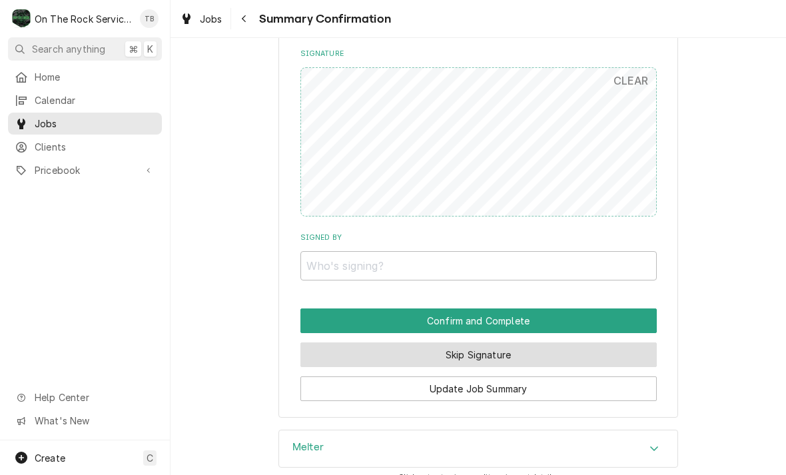
click at [507, 367] on button "Skip Signature" at bounding box center [478, 354] width 356 height 25
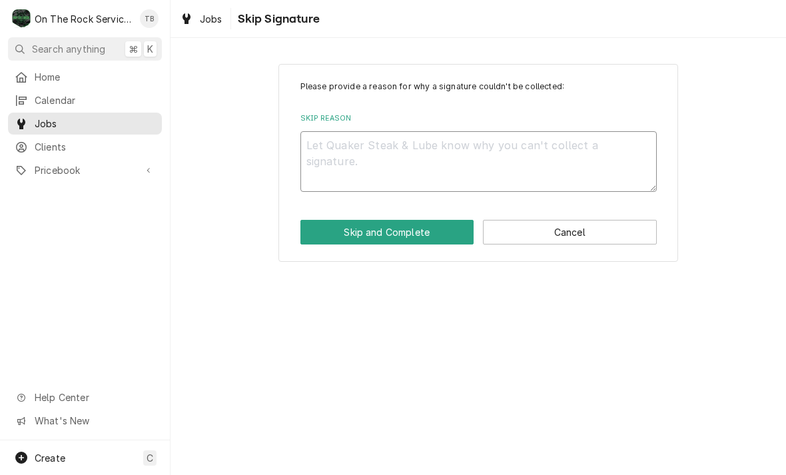
click at [370, 159] on textarea "Skip Reason" at bounding box center [478, 161] width 356 height 61
type textarea "x"
type textarea "S"
type textarea "x"
type textarea "SK"
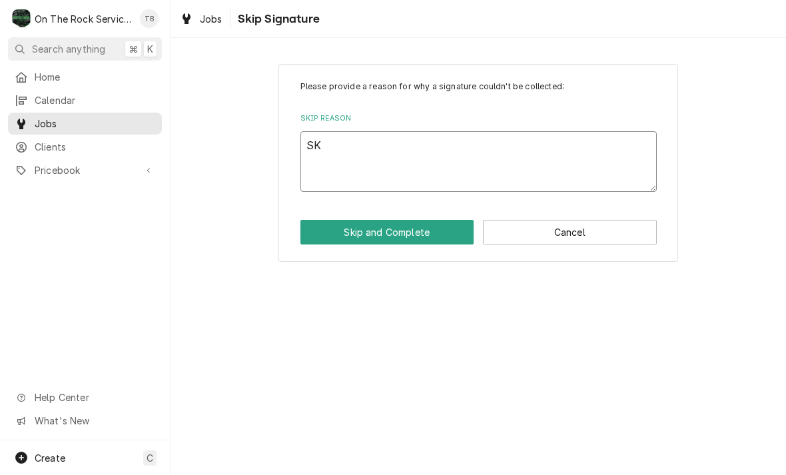
type textarea "x"
type textarea "SKI"
type textarea "x"
type textarea "SKIP"
click at [418, 239] on button "Skip and Complete" at bounding box center [387, 232] width 174 height 25
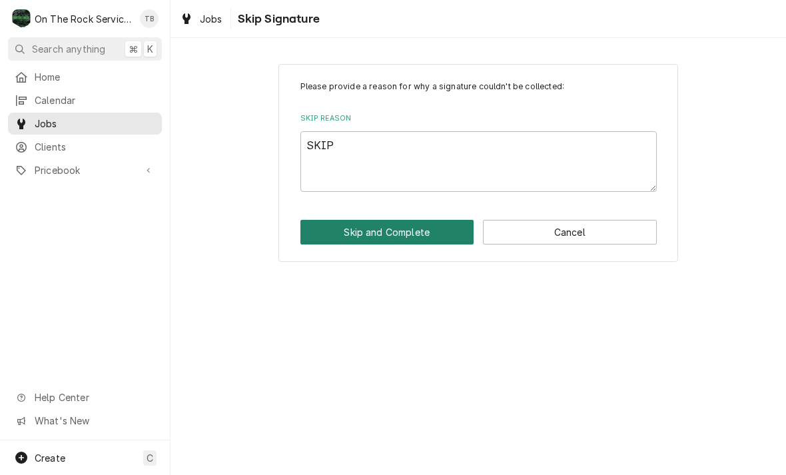
type textarea "x"
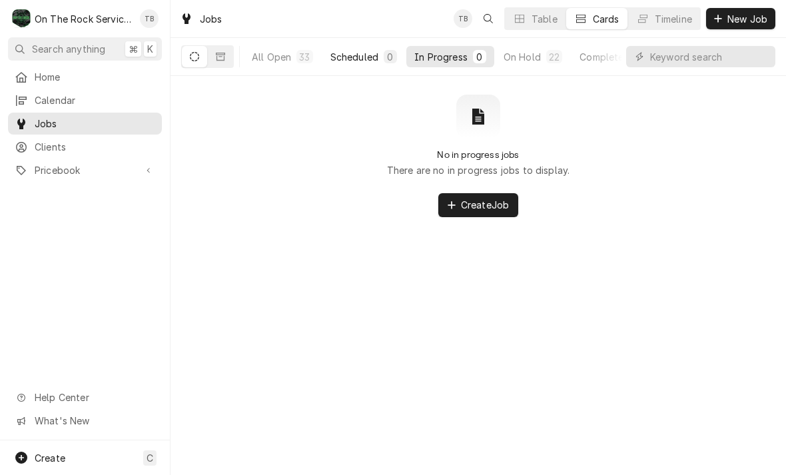
click at [367, 54] on div "Scheduled" at bounding box center [354, 57] width 48 height 14
click at [540, 59] on div "On Hold" at bounding box center [522, 57] width 37 height 14
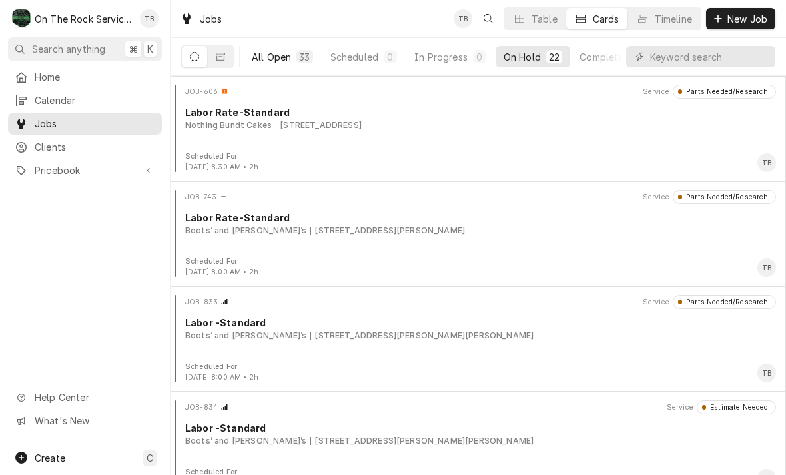
click at [280, 60] on div "All Open" at bounding box center [271, 57] width 39 height 14
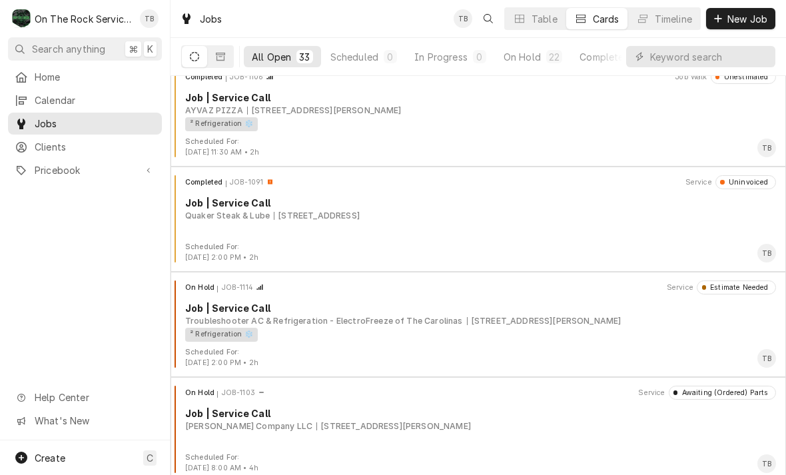
scroll to position [2648, 0]
